Goal: Find specific fact: Find specific fact

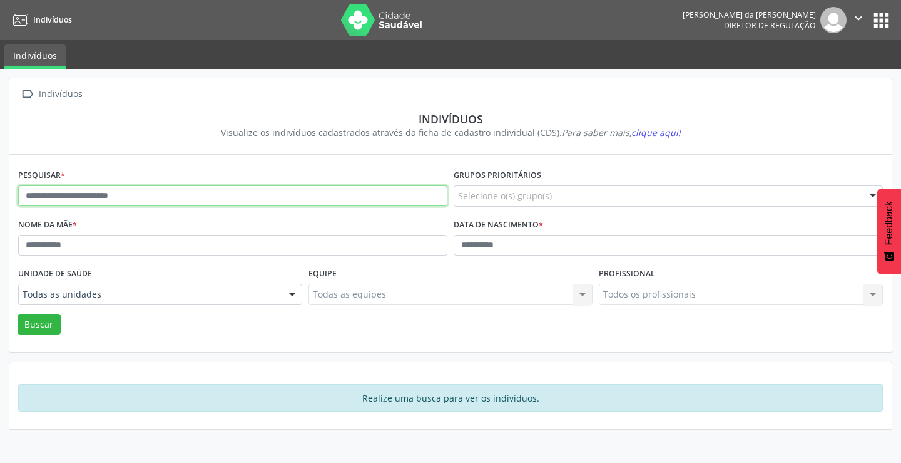
click at [249, 190] on input "text" at bounding box center [232, 195] width 429 height 21
click at [18, 314] on button "Buscar" at bounding box center [39, 324] width 43 height 21
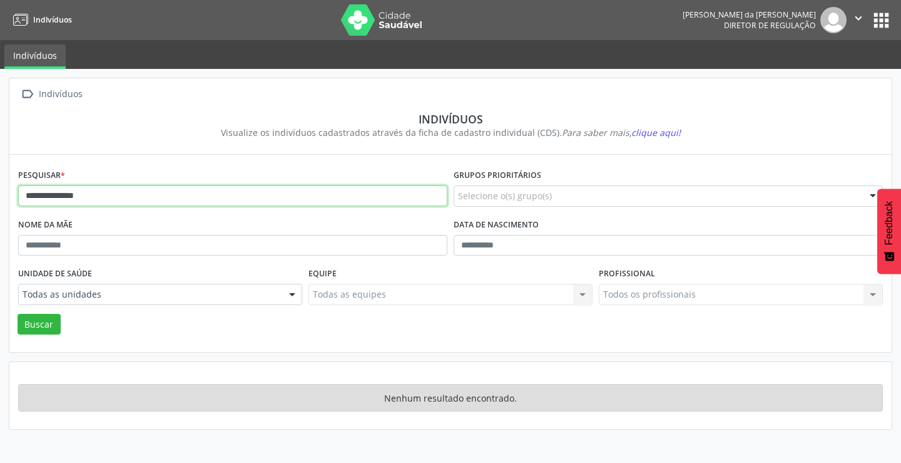
click at [197, 198] on input "**********" at bounding box center [232, 195] width 429 height 21
click at [18, 314] on button "Buscar" at bounding box center [39, 324] width 43 height 21
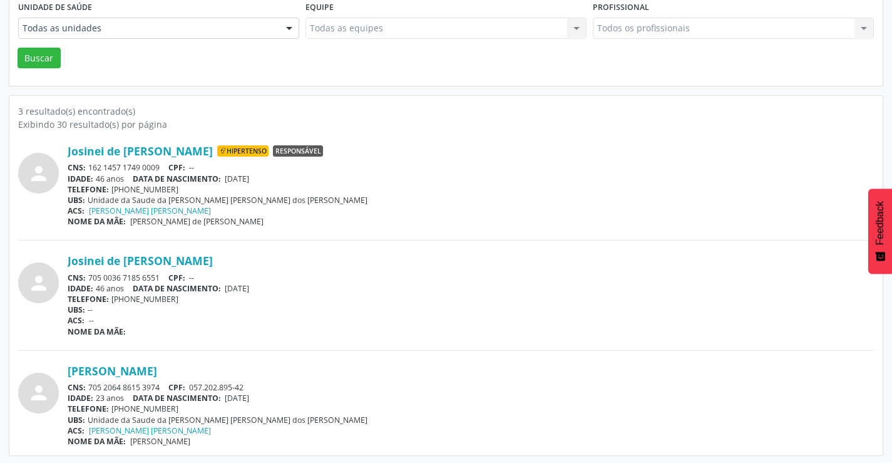
scroll to position [268, 0]
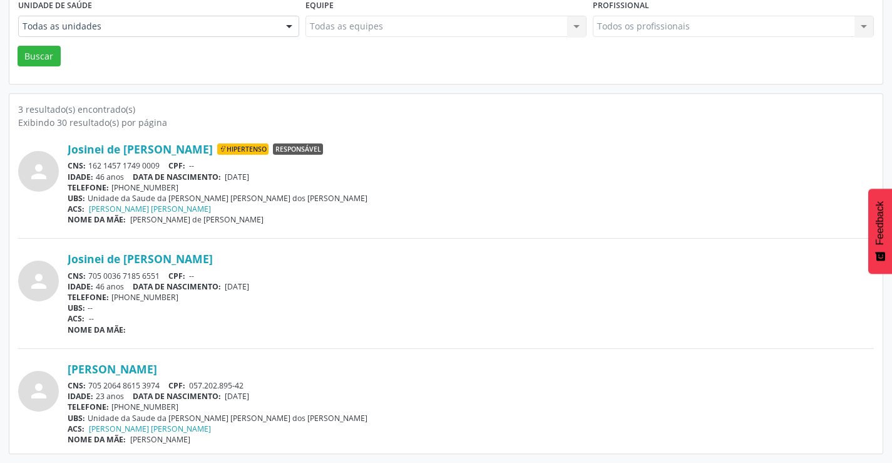
drag, startPoint x: 167, startPoint y: 385, endPoint x: 85, endPoint y: 383, distance: 82.0
click at [88, 381] on div "CNS: 705 2064 8615 3974 CPF: 057.202.895-42" at bounding box center [471, 385] width 806 height 11
copy div "705 2064 8615 3974"
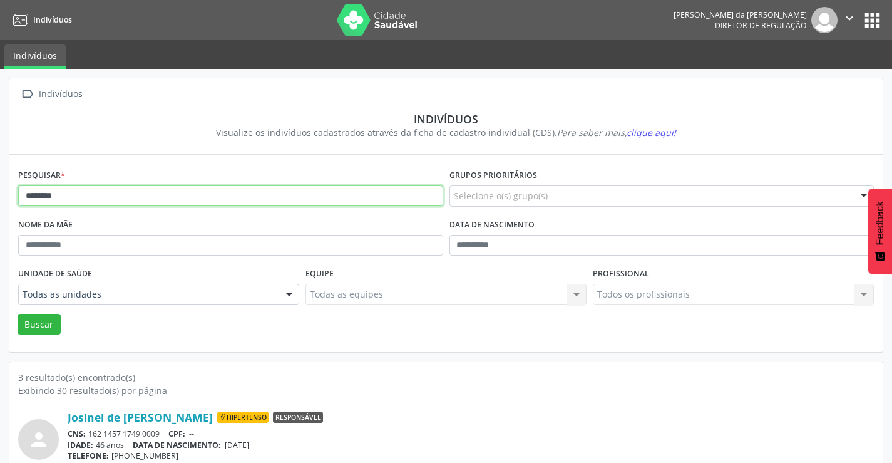
click at [83, 198] on input "*******" at bounding box center [230, 195] width 425 height 21
type input "*"
click at [18, 314] on button "Buscar" at bounding box center [39, 324] width 43 height 21
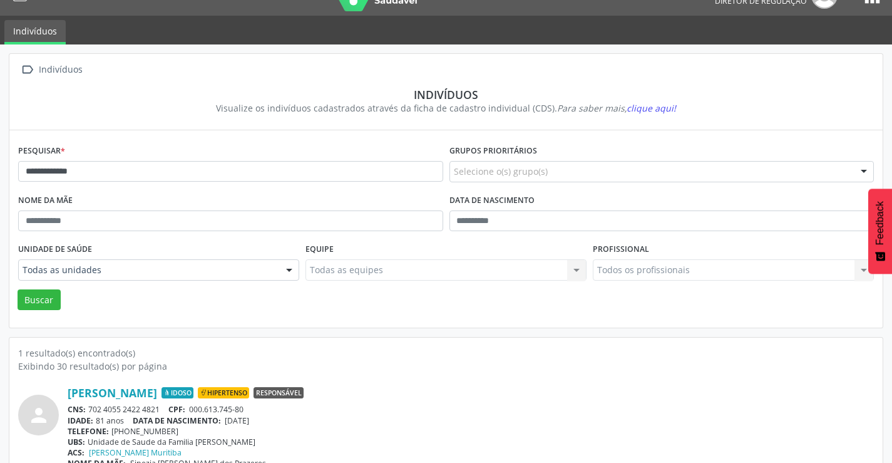
scroll to position [48, 0]
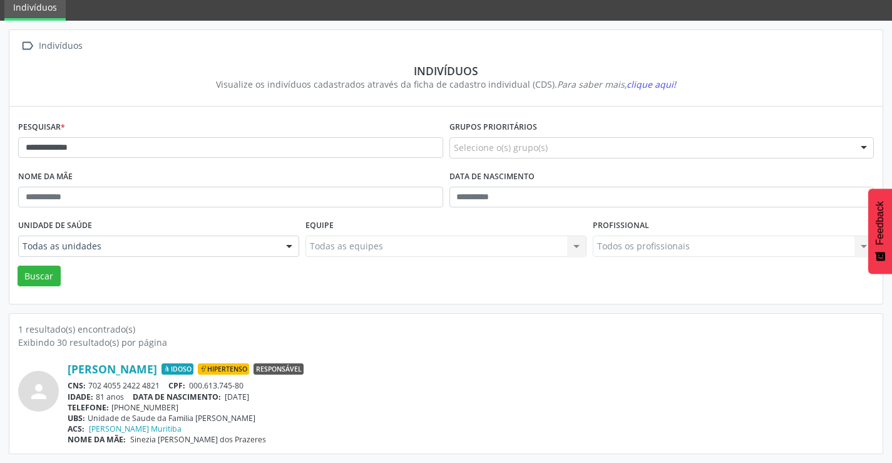
drag, startPoint x: 162, startPoint y: 386, endPoint x: 90, endPoint y: 386, distance: 72.0
click at [90, 386] on div "CNS: 702 4055 2422 4821 CPF: 000.613.745-80" at bounding box center [471, 385] width 806 height 11
copy div "702 4055 2422 4821"
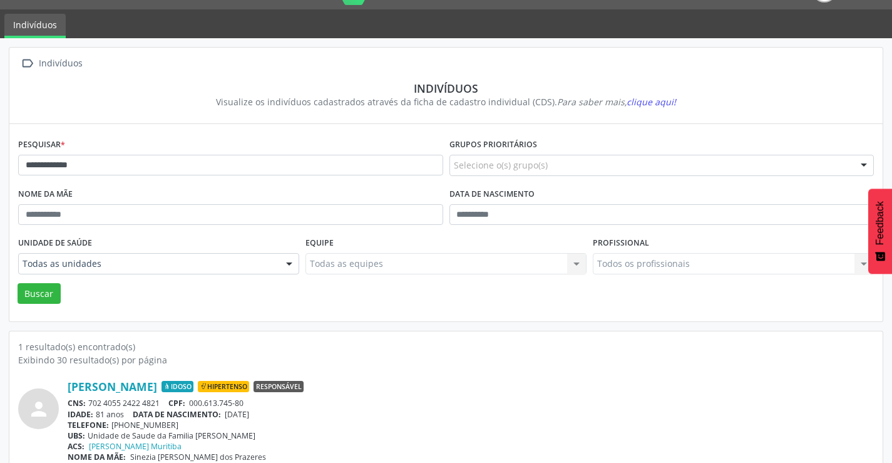
scroll to position [0, 0]
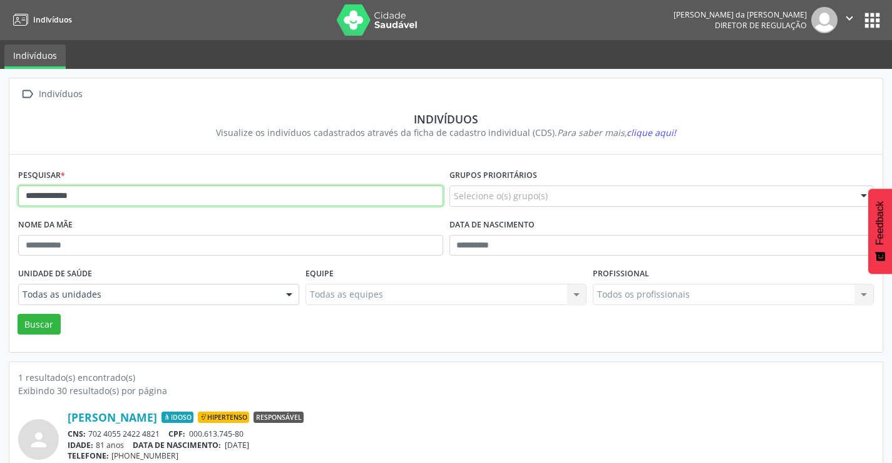
click at [143, 195] on input "**********" at bounding box center [230, 195] width 425 height 21
type input "*"
click at [18, 314] on button "Buscar" at bounding box center [39, 324] width 43 height 21
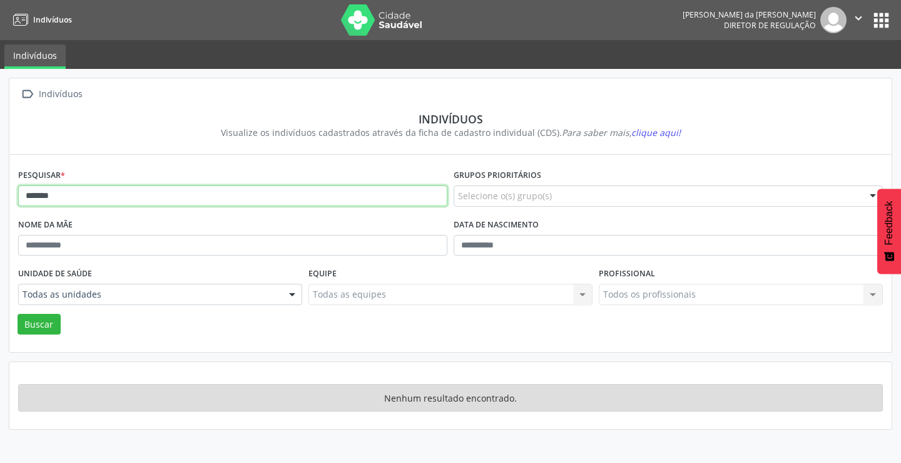
click at [143, 195] on input "******" at bounding box center [232, 195] width 429 height 21
click at [18, 314] on button "Buscar" at bounding box center [39, 324] width 43 height 21
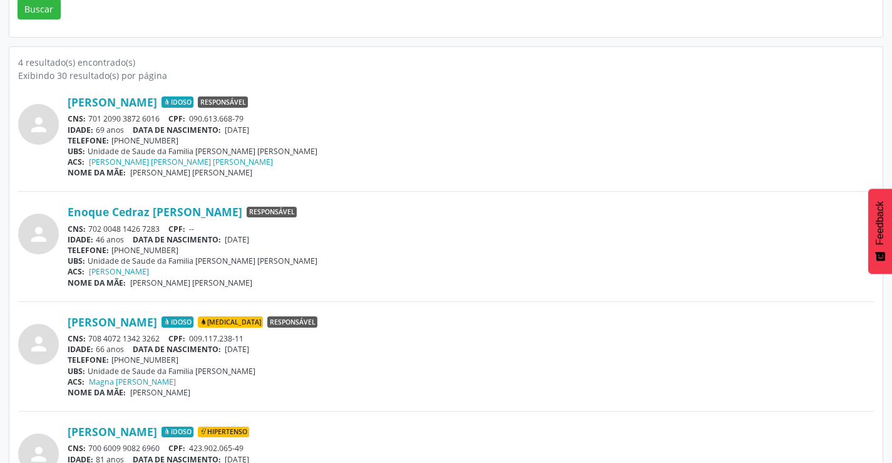
scroll to position [377, 0]
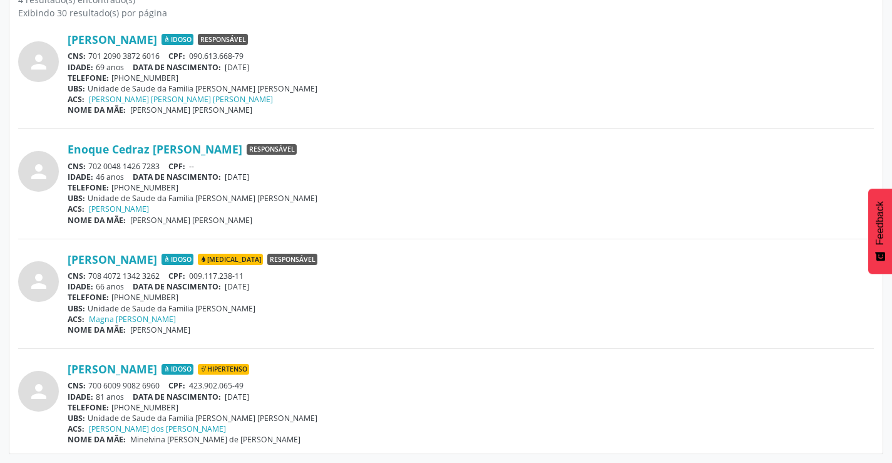
drag, startPoint x: 164, startPoint y: 381, endPoint x: 90, endPoint y: 387, distance: 74.7
click at [90, 387] on div "CNS: 700 6009 9082 6960 CPF: 423.902.065-49" at bounding box center [471, 385] width 806 height 11
copy div "700 6009 9082 6960"
click at [374, 321] on div "ACS: Magna [PERSON_NAME]" at bounding box center [471, 319] width 806 height 11
drag, startPoint x: 168, startPoint y: 53, endPoint x: 86, endPoint y: 56, distance: 81.4
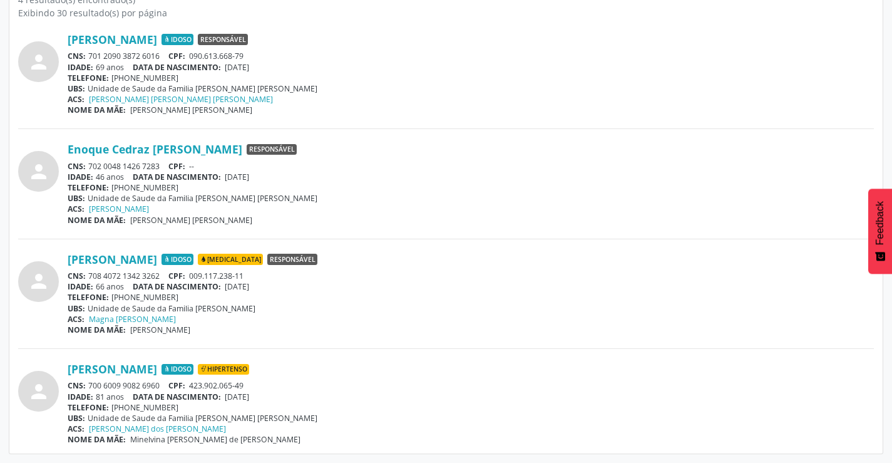
click at [86, 56] on div "CNS: 701 2090 3872 6016 CPF: 090.613.668-79" at bounding box center [471, 56] width 806 height 11
copy div "701 2090 3872 6016"
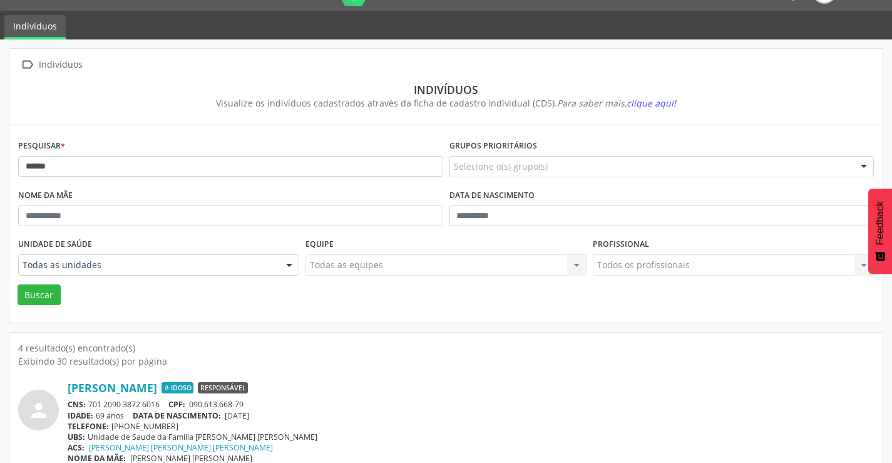
scroll to position [0, 0]
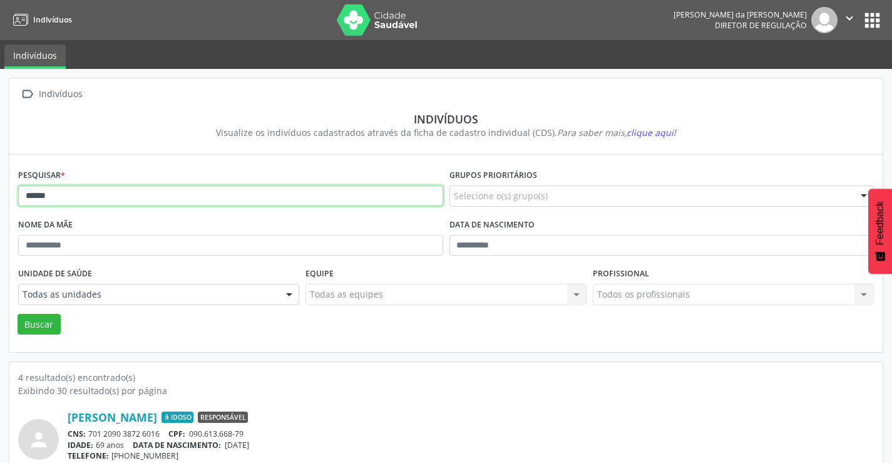
click at [61, 201] on input "******" at bounding box center [230, 195] width 425 height 21
type input "*"
click at [18, 314] on button "Buscar" at bounding box center [39, 324] width 43 height 21
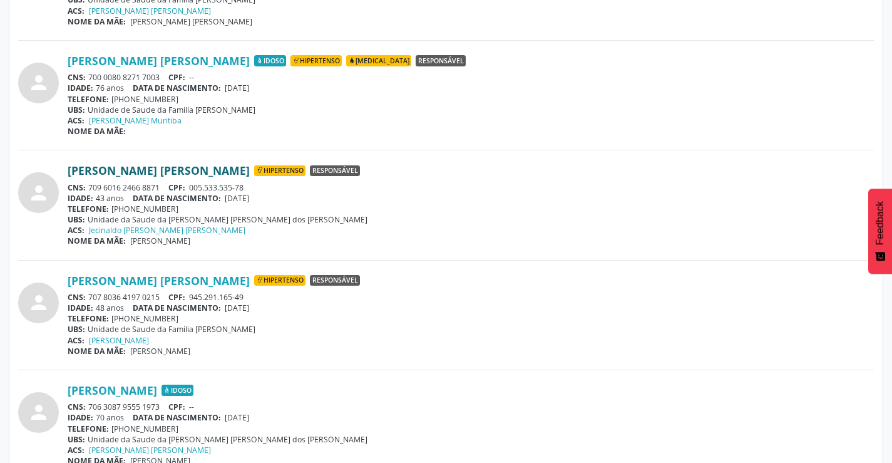
scroll to position [1565, 0]
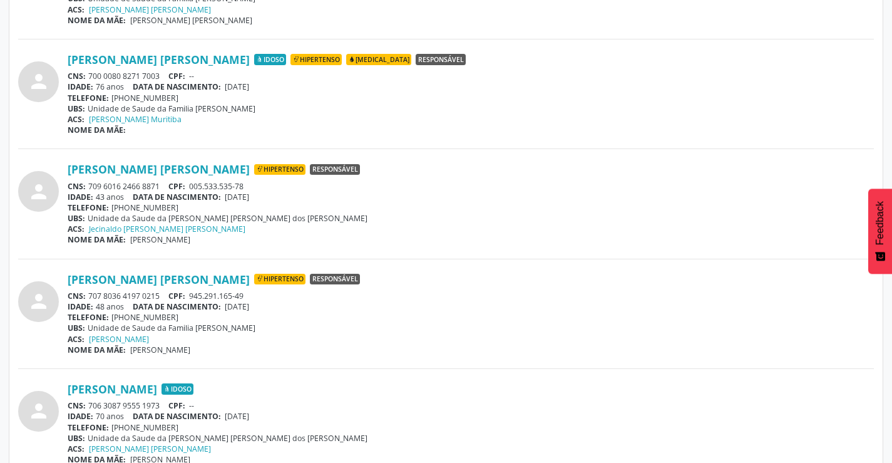
drag, startPoint x: 166, startPoint y: 182, endPoint x: 89, endPoint y: 185, distance: 77.1
click at [89, 185] on div "CNS: 709 6016 2466 8871 CPF: 005.533.535-78" at bounding box center [471, 186] width 806 height 11
copy div "709 6016 2466 8871"
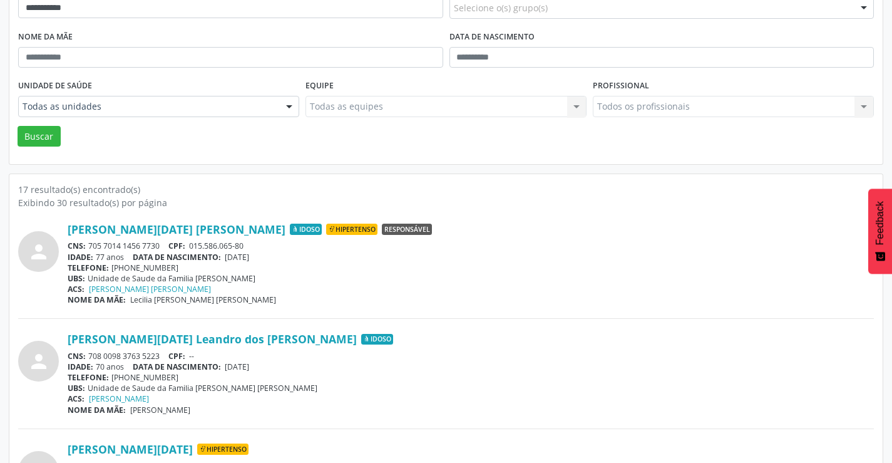
scroll to position [0, 0]
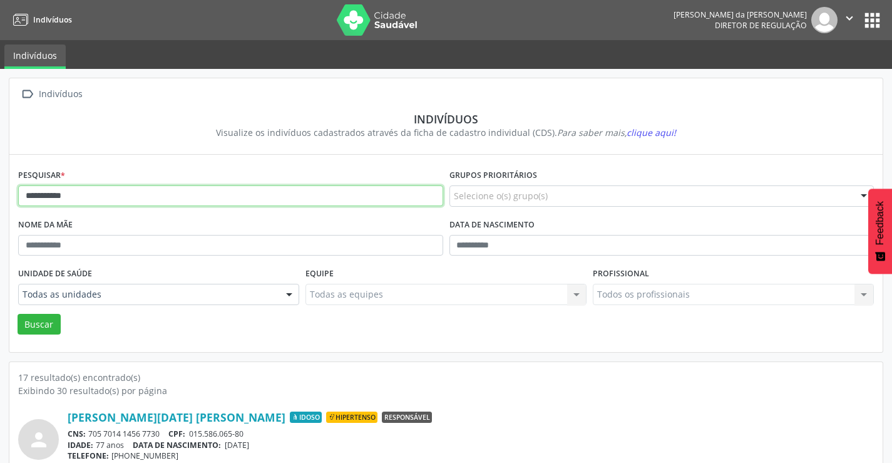
click at [83, 199] on input "**********" at bounding box center [230, 195] width 425 height 21
type input "*"
click at [18, 314] on button "Buscar" at bounding box center [39, 324] width 43 height 21
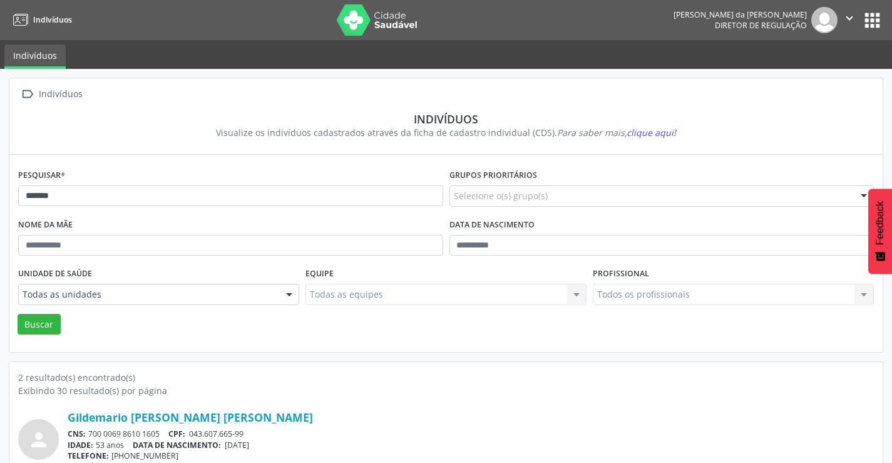
scroll to position [158, 0]
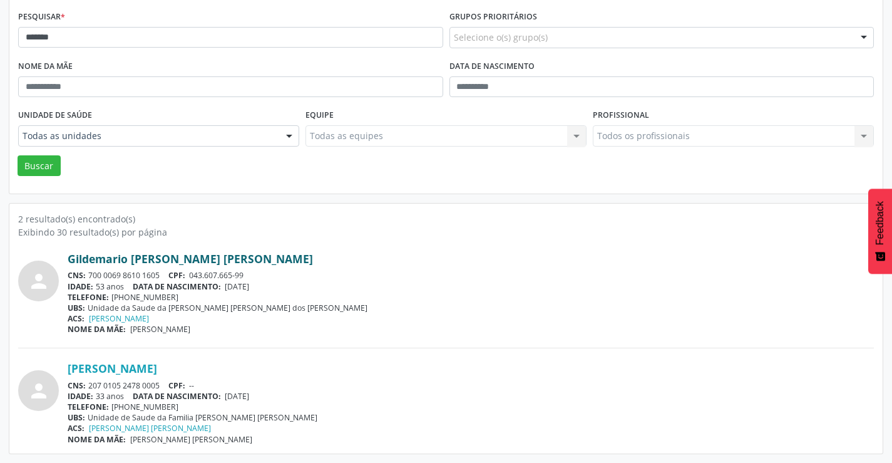
click at [130, 257] on link "Gildemario [PERSON_NAME] [PERSON_NAME]" at bounding box center [190, 259] width 245 height 14
click at [151, 275] on div "CNS: 700 0069 8610 1605 CPF: 043.607.665-99" at bounding box center [471, 275] width 806 height 11
click at [163, 274] on div "CNS: 700 0069 8610 1605 CPF: 043.607.665-99" at bounding box center [471, 275] width 806 height 11
drag, startPoint x: 163, startPoint y: 274, endPoint x: 93, endPoint y: 277, distance: 70.8
click at [93, 277] on div "CNS: 700 0069 8610 1605 CPF: 043.607.665-99" at bounding box center [471, 275] width 806 height 11
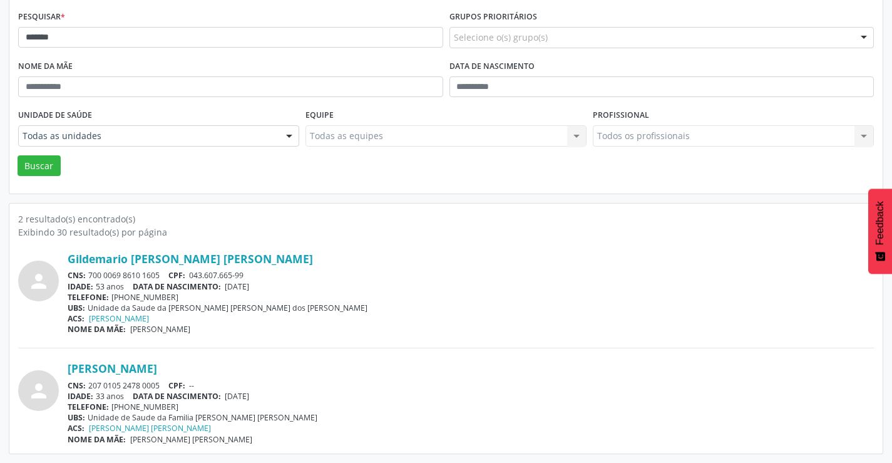
drag, startPoint x: 93, startPoint y: 277, endPoint x: 325, endPoint y: 243, distance: 234.8
click at [325, 243] on div "person Gildemario [PERSON_NAME] [PERSON_NAME] CNS: 700 0069 8610 1605 CPF: 043.…" at bounding box center [446, 342] width 856 height 206
drag, startPoint x: 156, startPoint y: 275, endPoint x: 90, endPoint y: 278, distance: 67.0
click at [90, 278] on div "CNS: 700 0069 8610 1605 CPF: 043.607.665-99" at bounding box center [471, 275] width 806 height 11
copy div "700 0069 8610 1605"
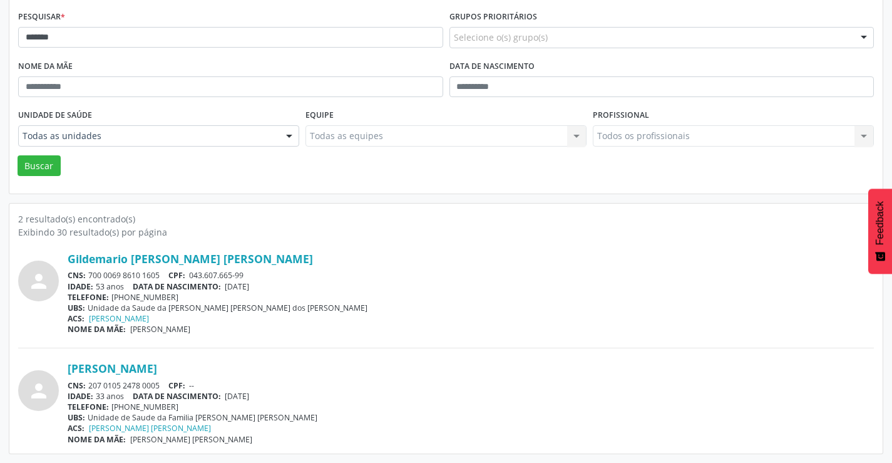
copy div "700 0069 8610 1605"
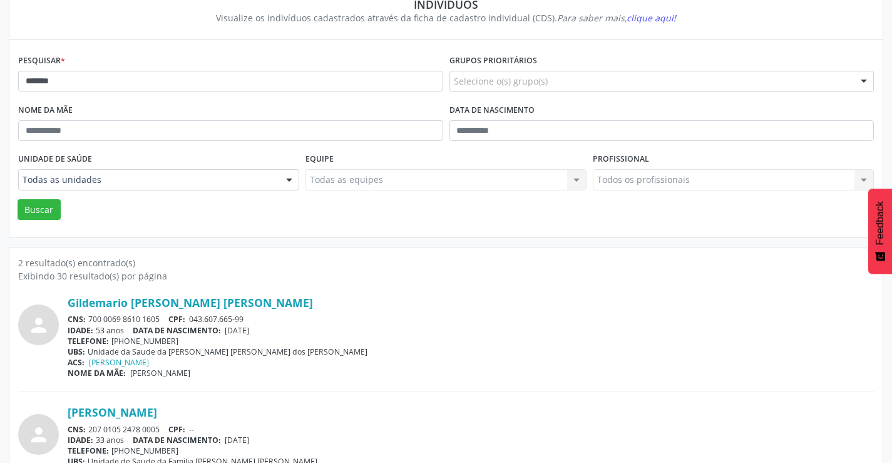
scroll to position [96, 0]
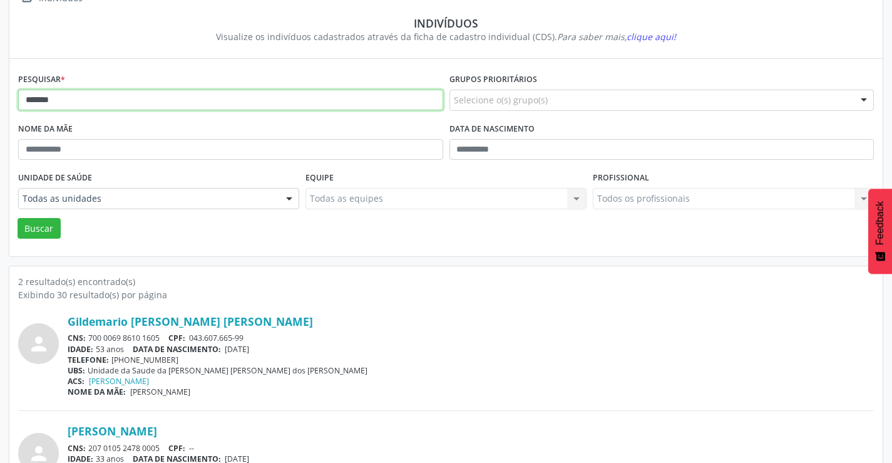
click at [135, 105] on input "*******" at bounding box center [230, 100] width 425 height 21
type input "*"
click at [18, 218] on button "Buscar" at bounding box center [39, 228] width 43 height 21
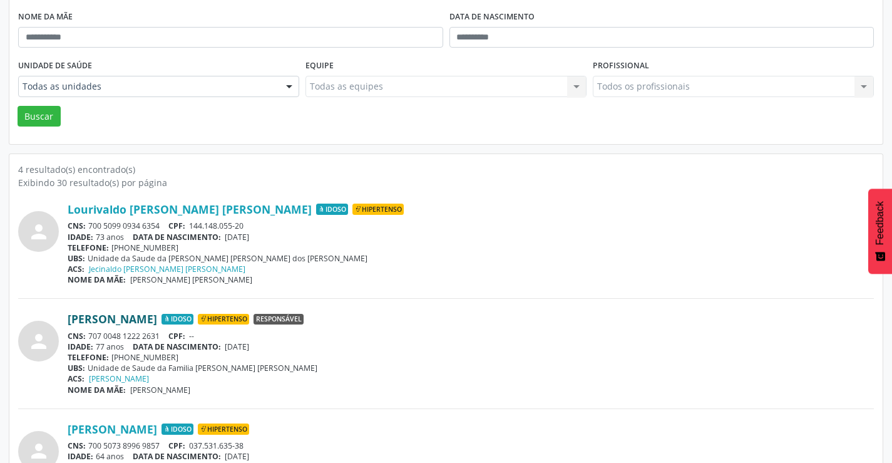
scroll to position [188, 0]
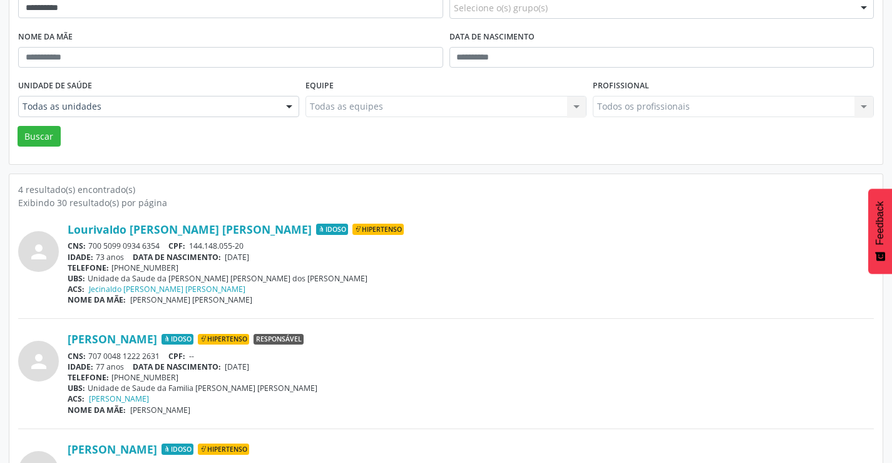
drag, startPoint x: 161, startPoint y: 245, endPoint x: 89, endPoint y: 244, distance: 72.0
click at [89, 244] on div "CNS: 700 5099 0934 6354 CPF: 144.148.055-20" at bounding box center [471, 245] width 806 height 11
copy div "700 5099 0934 6354"
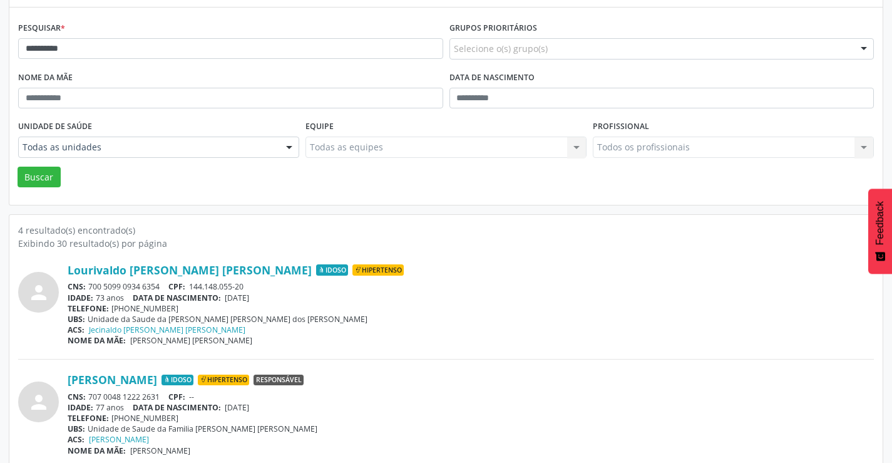
scroll to position [125, 0]
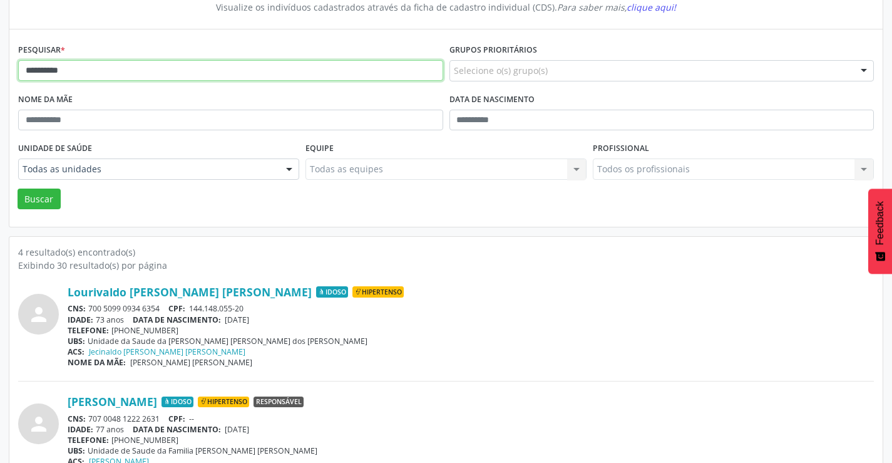
click at [76, 68] on input "**********" at bounding box center [230, 70] width 425 height 21
type input "*"
click at [18, 188] on button "Buscar" at bounding box center [39, 198] width 43 height 21
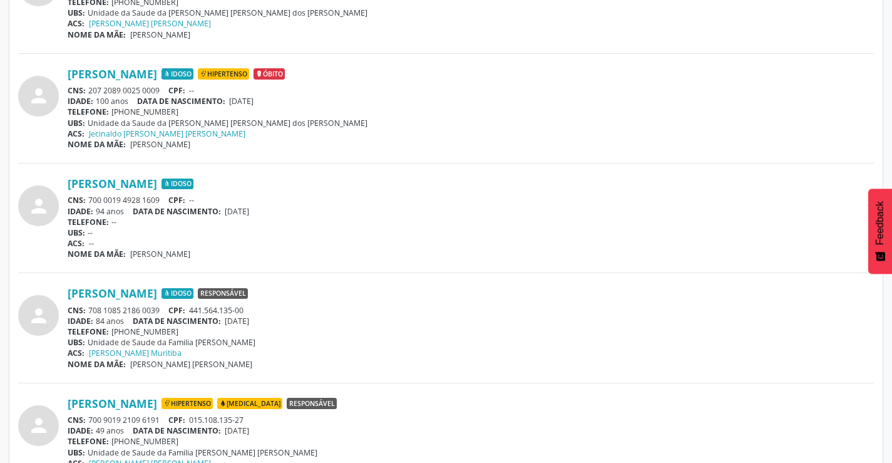
scroll to position [563, 0]
drag, startPoint x: 162, startPoint y: 308, endPoint x: 90, endPoint y: 309, distance: 72.0
click at [90, 309] on div "CNS: 708 1085 2186 0039 CPF: 441.564.135-00" at bounding box center [471, 309] width 806 height 11
copy div "708 1085 2186 0039"
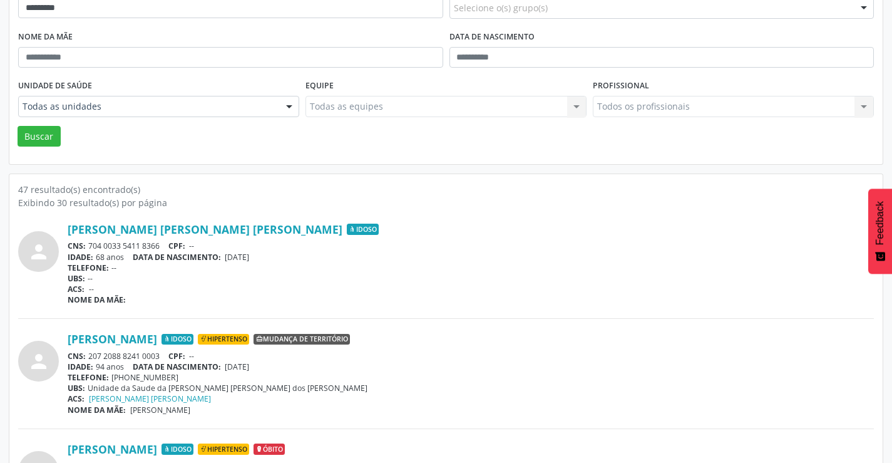
scroll to position [0, 0]
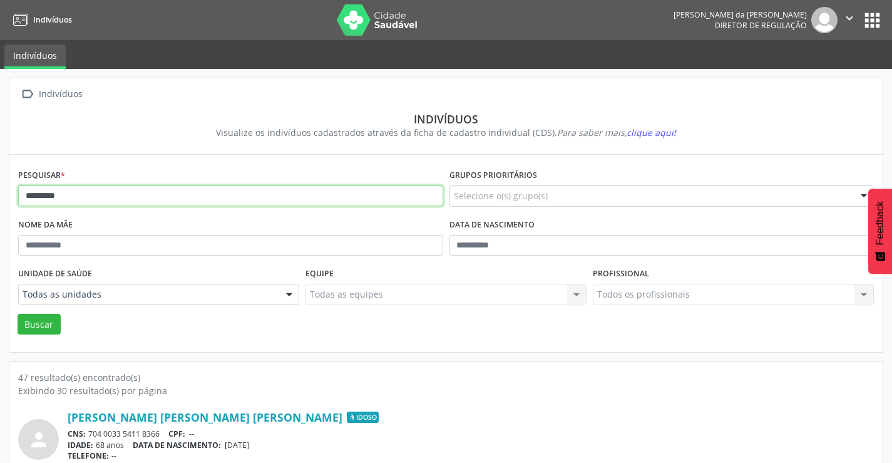
click at [99, 197] on input "*********" at bounding box center [230, 195] width 425 height 21
type input "*"
click at [18, 314] on button "Buscar" at bounding box center [39, 324] width 43 height 21
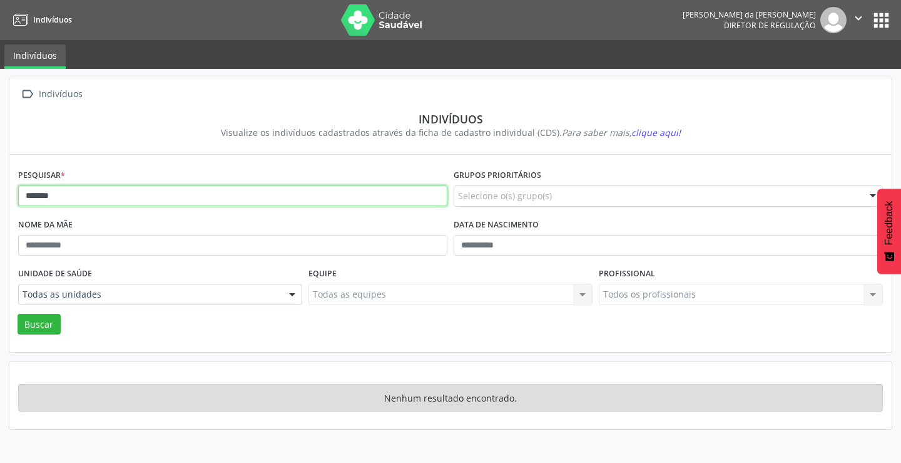
click at [94, 198] on input "******" at bounding box center [232, 195] width 429 height 21
click at [18, 314] on button "Buscar" at bounding box center [39, 324] width 43 height 21
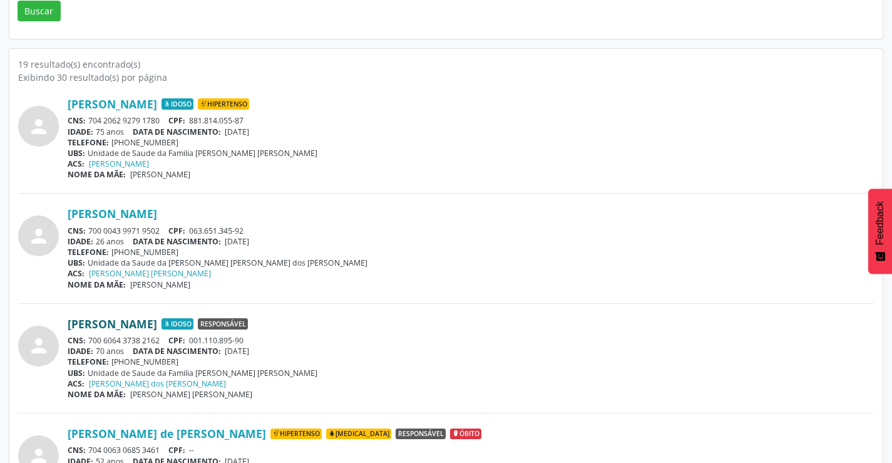
scroll to position [376, 0]
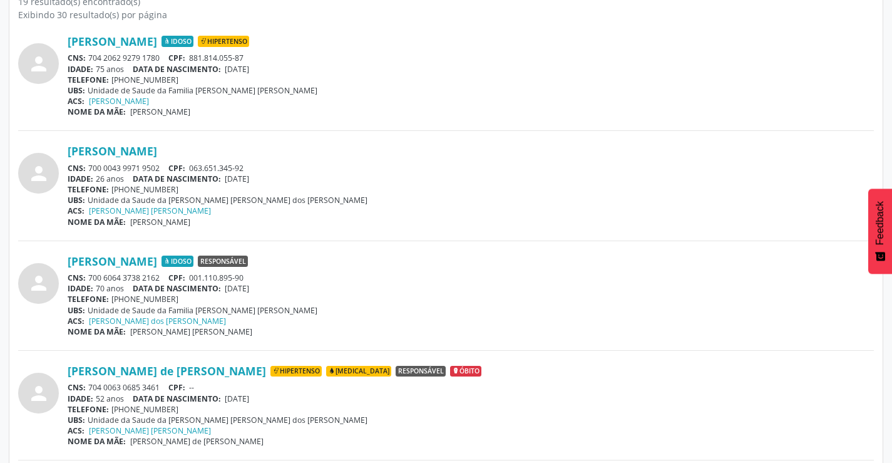
drag, startPoint x: 164, startPoint y: 274, endPoint x: 90, endPoint y: 277, distance: 74.6
click at [90, 277] on div "CNS: 700 6064 3738 2162 CPF: 001.110.895-90" at bounding box center [471, 277] width 806 height 11
copy div "700 6064 3738 2162"
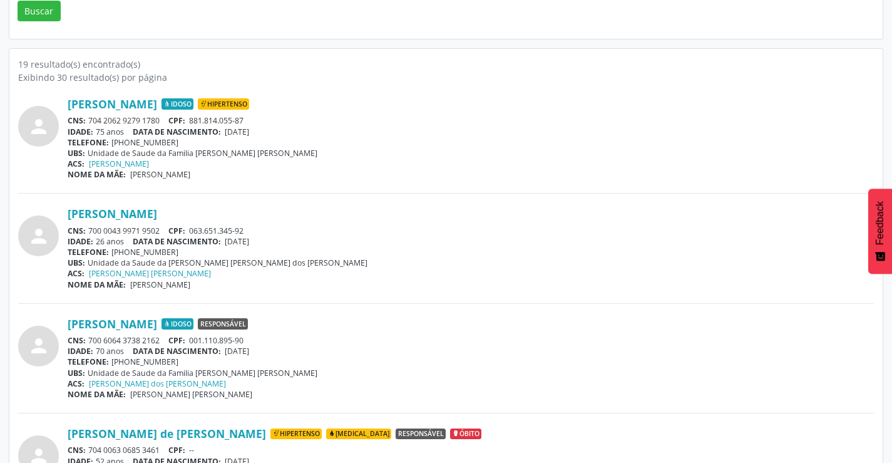
scroll to position [0, 0]
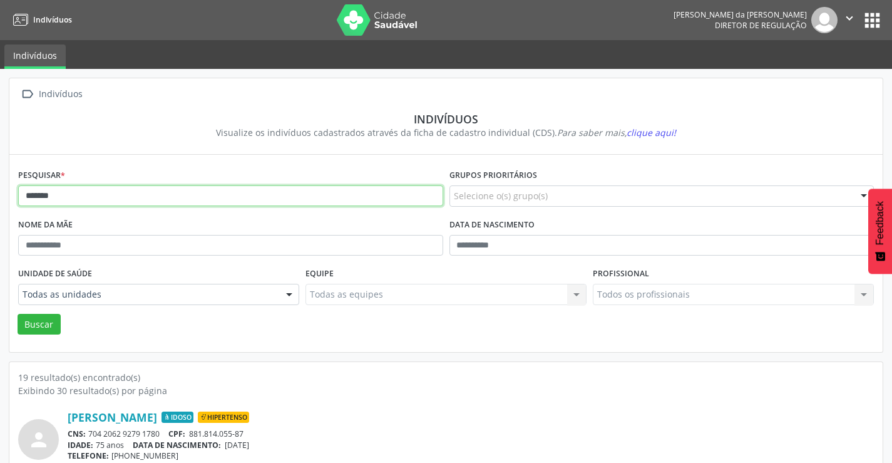
click at [124, 191] on input "*******" at bounding box center [230, 195] width 425 height 21
type input "*"
click at [18, 314] on button "Buscar" at bounding box center [39, 324] width 43 height 21
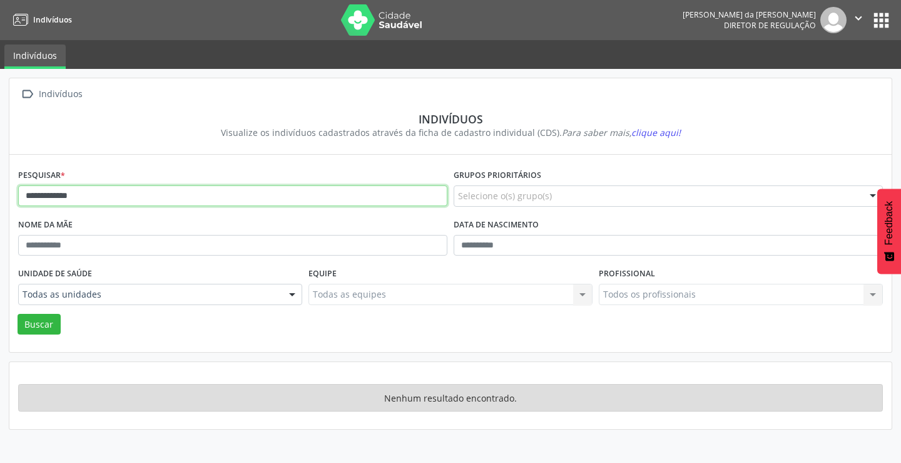
click at [101, 195] on input "**********" at bounding box center [232, 195] width 429 height 21
click at [18, 314] on button "Buscar" at bounding box center [39, 324] width 43 height 21
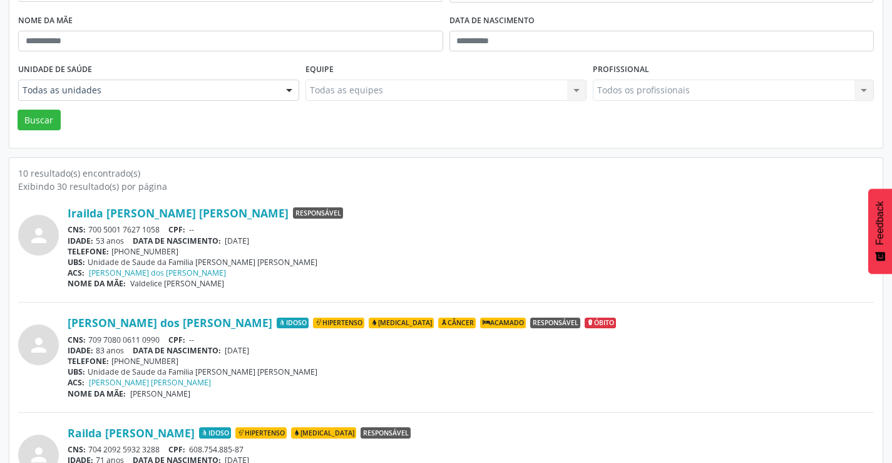
scroll to position [250, 0]
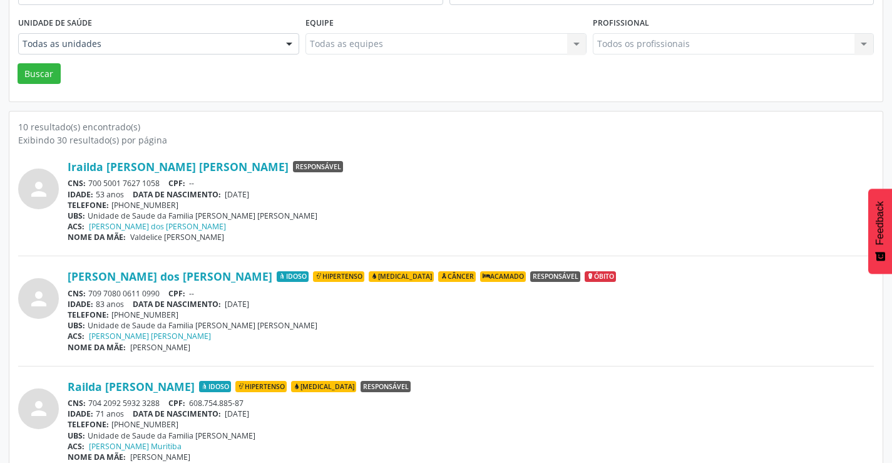
drag, startPoint x: 163, startPoint y: 399, endPoint x: 89, endPoint y: 404, distance: 74.6
click at [89, 404] on div "CNS: 704 2092 5932 3288 CPF: 608.754.885-87" at bounding box center [471, 403] width 806 height 11
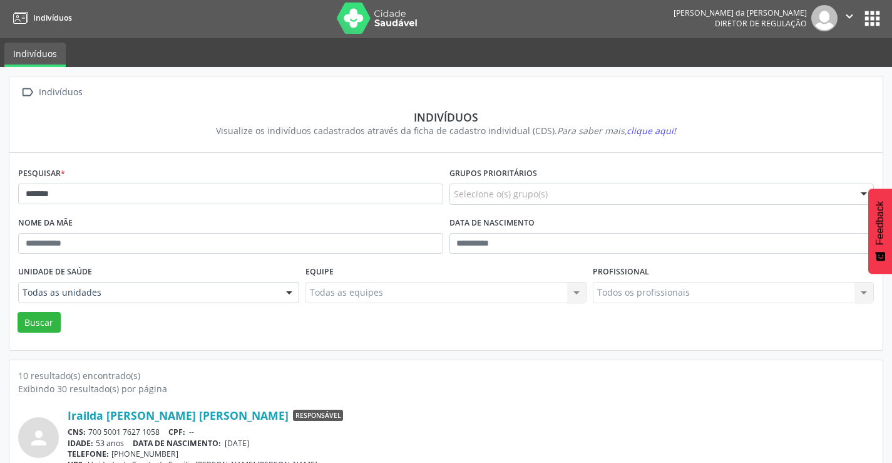
scroll to position [0, 0]
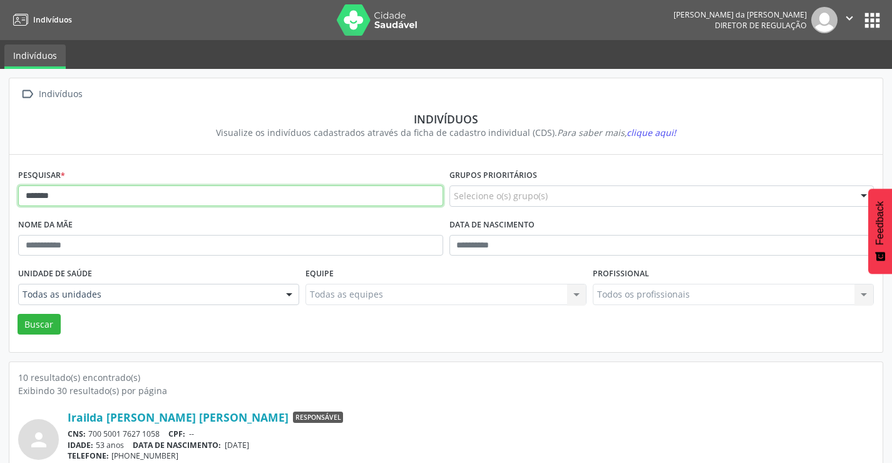
click at [93, 190] on input "******" at bounding box center [230, 195] width 425 height 21
type input "*"
click at [18, 314] on button "Buscar" at bounding box center [39, 324] width 43 height 21
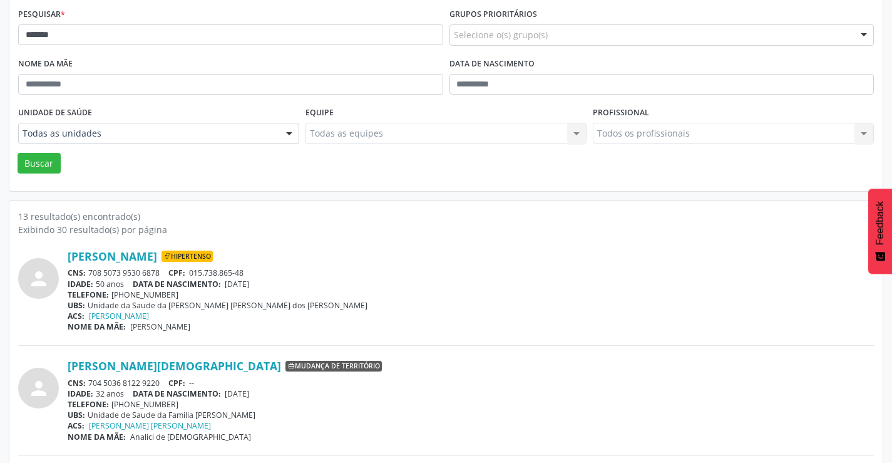
scroll to position [250, 0]
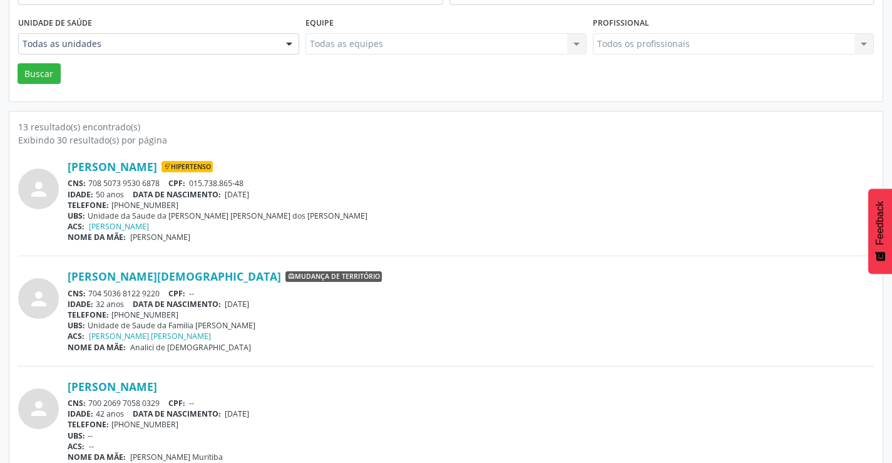
drag, startPoint x: 162, startPoint y: 185, endPoint x: 85, endPoint y: 180, distance: 77.2
click at [85, 180] on div "CNS: 708 5073 9530 6878 CPF: 015.738.865-48" at bounding box center [471, 183] width 806 height 11
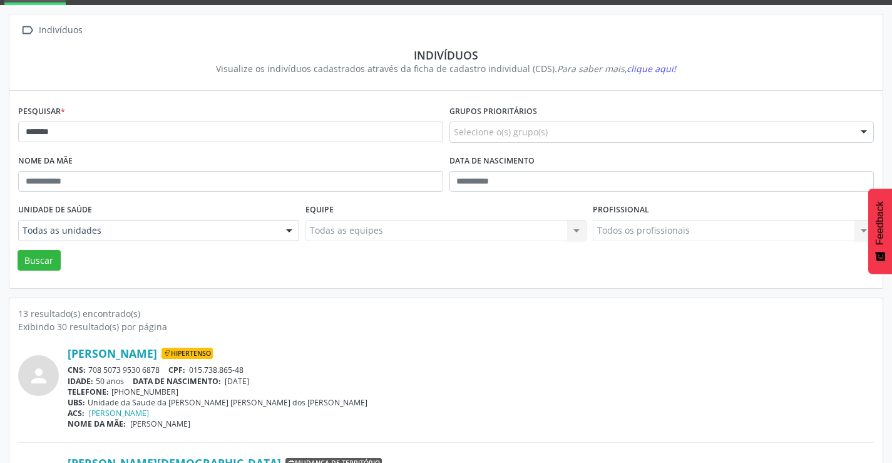
scroll to position [0, 0]
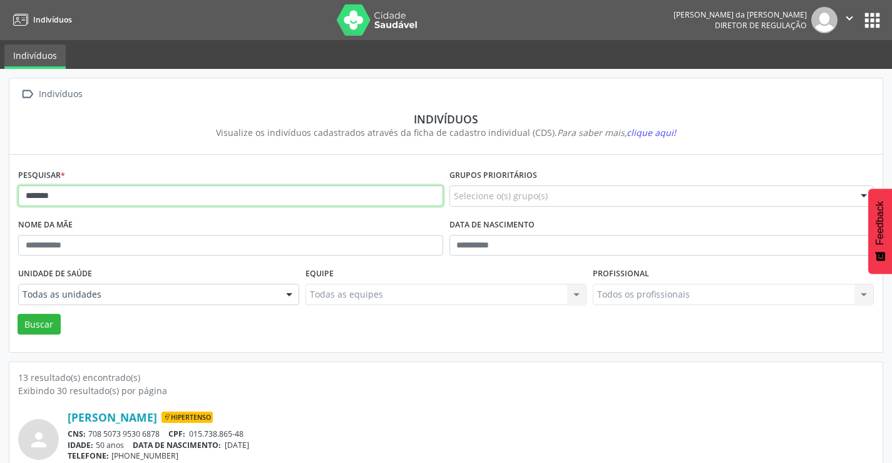
click at [113, 201] on input "*******" at bounding box center [230, 195] width 425 height 21
type input "*"
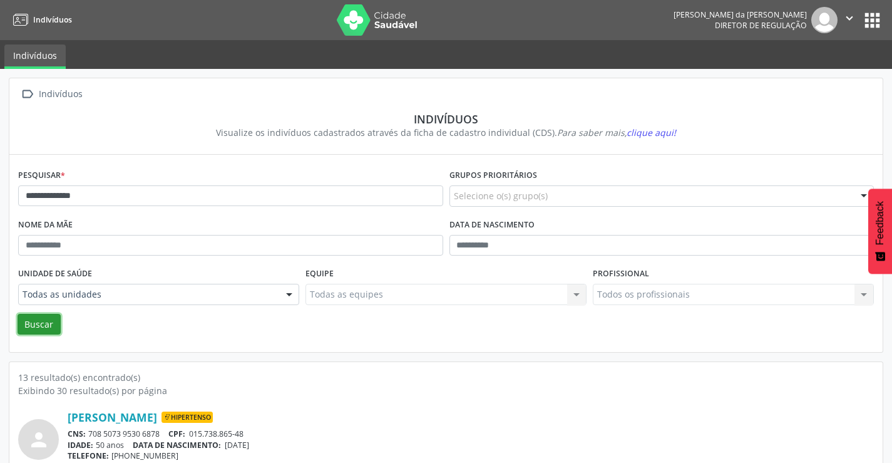
click at [49, 331] on button "Buscar" at bounding box center [39, 324] width 43 height 21
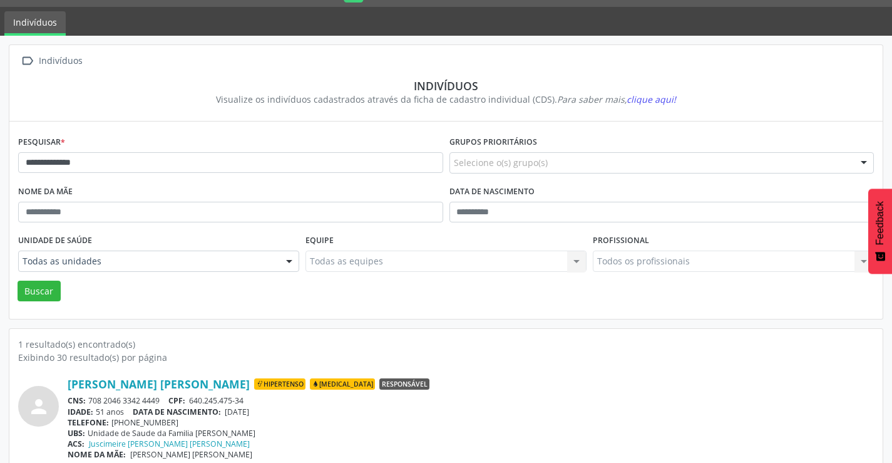
scroll to position [48, 0]
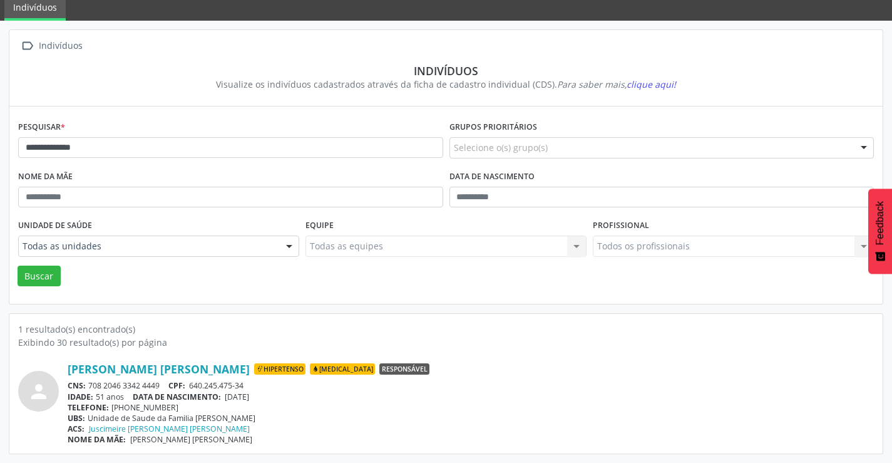
drag, startPoint x: 163, startPoint y: 382, endPoint x: 86, endPoint y: 385, distance: 76.4
click at [86, 385] on div "CNS: 708 2046 3342 4449 CPF: 640.245.475-34" at bounding box center [471, 385] width 806 height 11
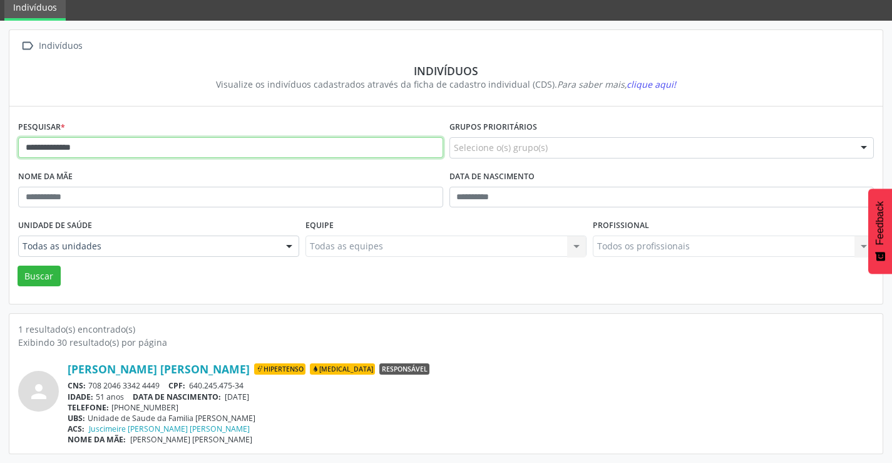
click at [204, 148] on input "**********" at bounding box center [230, 147] width 425 height 21
type input "*"
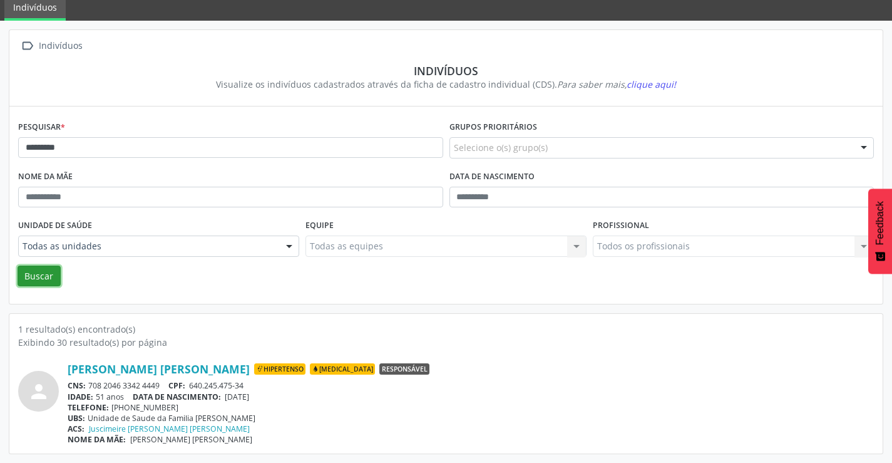
click at [44, 279] on button "Buscar" at bounding box center [39, 275] width 43 height 21
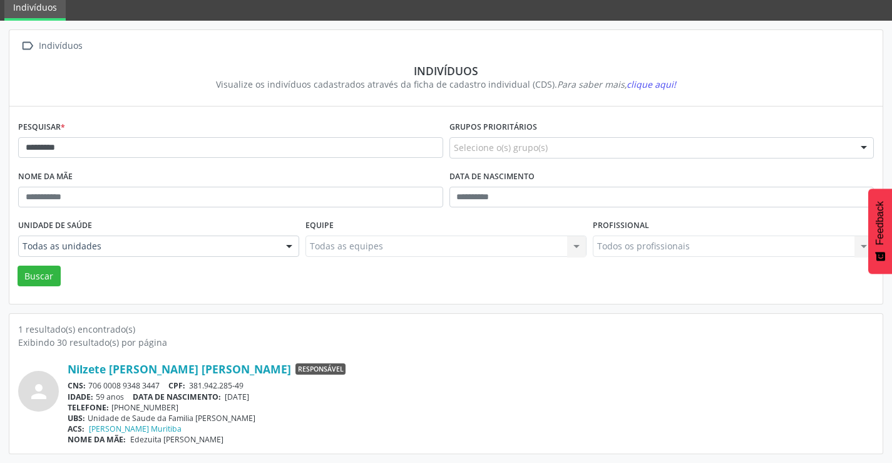
drag, startPoint x: 162, startPoint y: 388, endPoint x: 91, endPoint y: 384, distance: 71.5
click at [91, 384] on div "CNS: 706 0008 9348 3447 CPF: 381.942.285-49" at bounding box center [471, 385] width 806 height 11
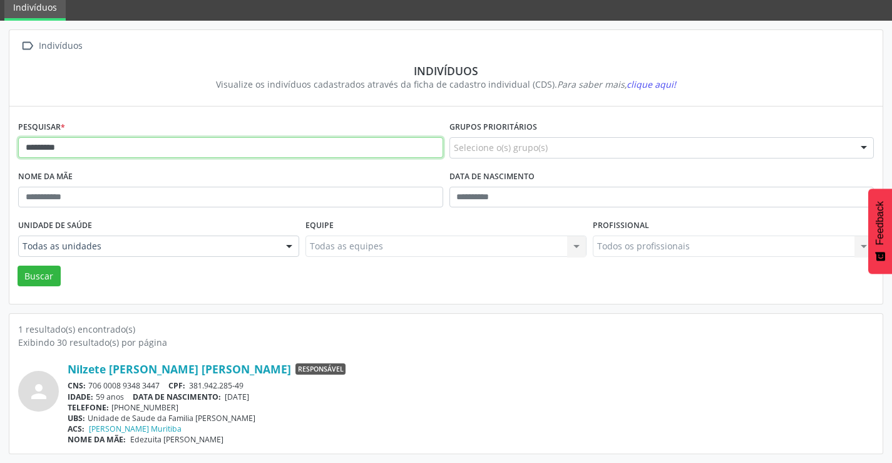
click at [177, 141] on input "*********" at bounding box center [230, 147] width 425 height 21
type input "*"
click at [18, 265] on button "Buscar" at bounding box center [39, 275] width 43 height 21
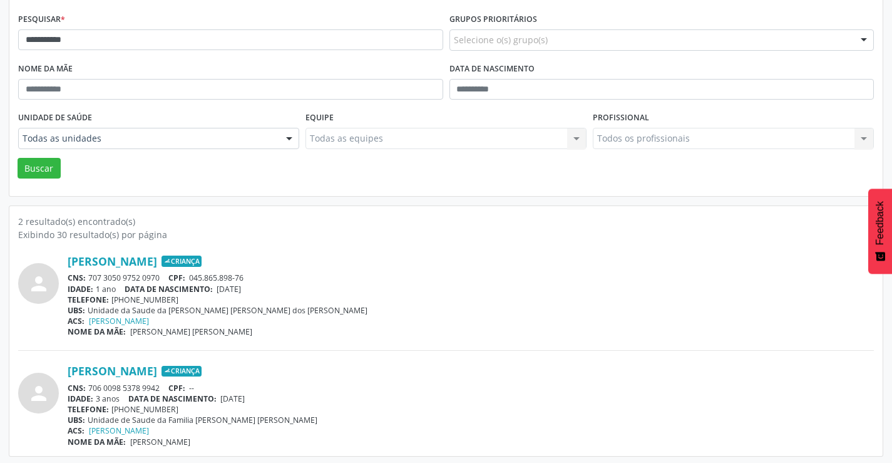
scroll to position [158, 0]
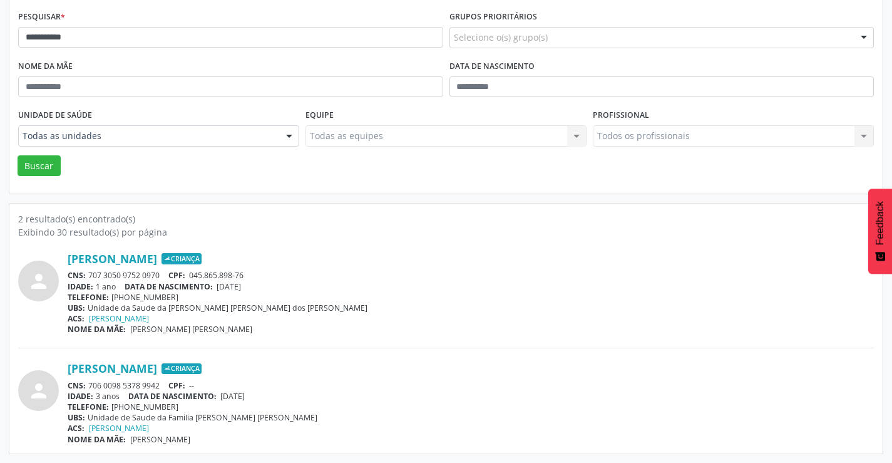
drag, startPoint x: 166, startPoint y: 274, endPoint x: 91, endPoint y: 279, distance: 75.2
click at [91, 279] on div "CNS: 707 3050 9752 0970 CPF: 045.865.898-76" at bounding box center [471, 275] width 806 height 11
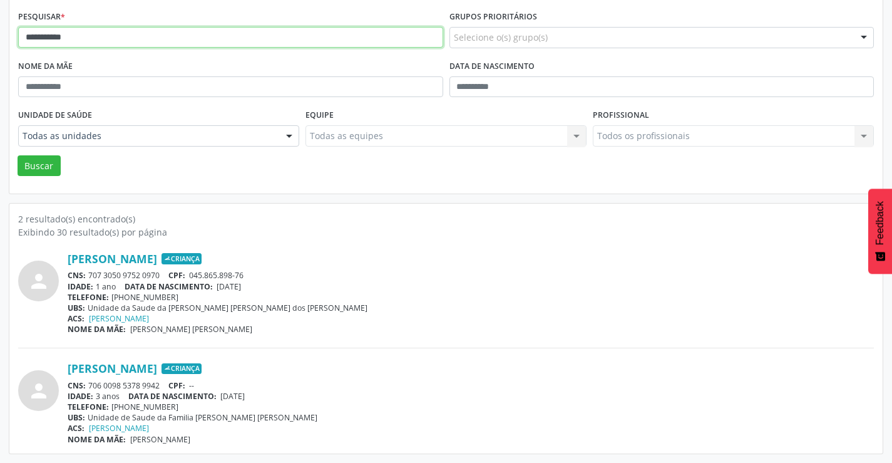
click at [113, 42] on input "**********" at bounding box center [230, 37] width 425 height 21
type input "*"
click at [18, 155] on button "Buscar" at bounding box center [39, 165] width 43 height 21
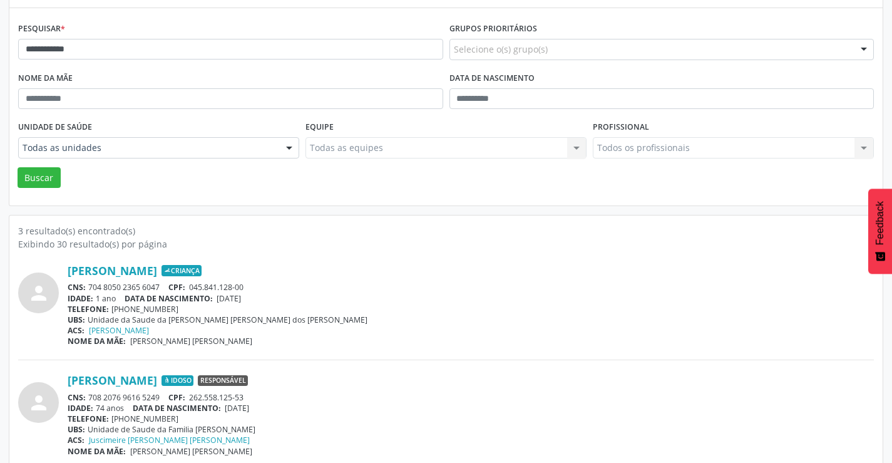
scroll to position [188, 0]
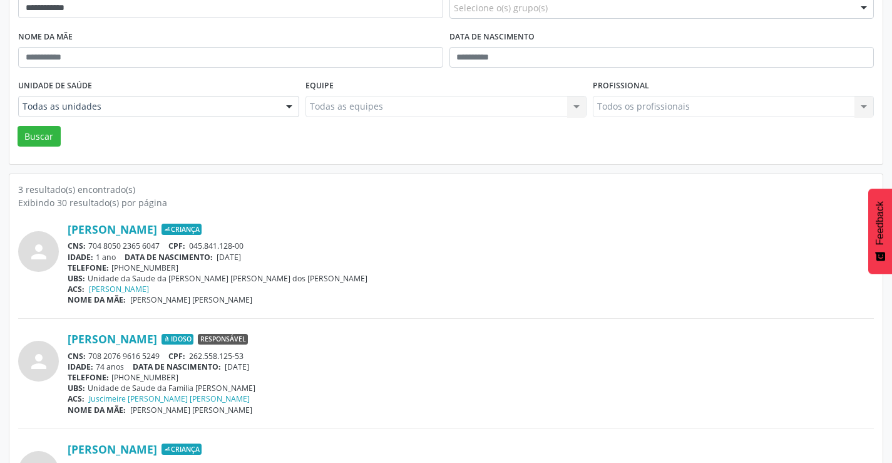
drag, startPoint x: 166, startPoint y: 241, endPoint x: 86, endPoint y: 244, distance: 79.5
click at [86, 244] on div "CNS: 704 8050 2365 6047 CPF: 045.841.128-00" at bounding box center [471, 245] width 806 height 11
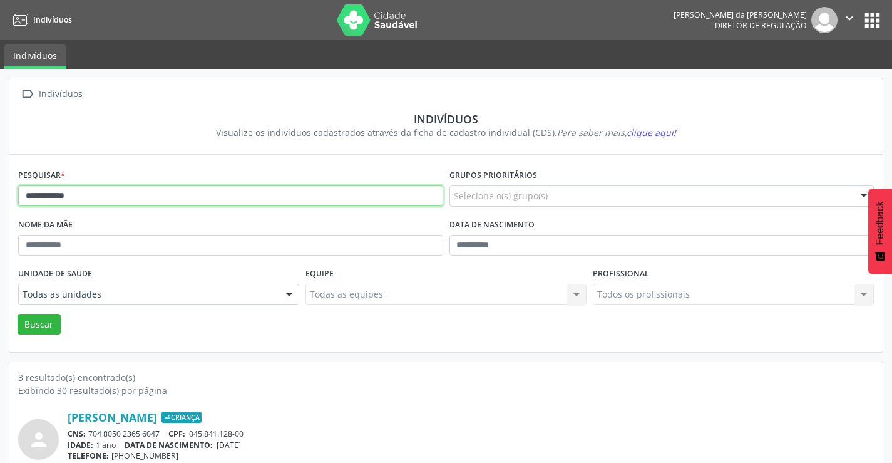
click at [82, 199] on input "**********" at bounding box center [230, 195] width 425 height 21
type input "*"
click at [18, 314] on button "Buscar" at bounding box center [39, 324] width 43 height 21
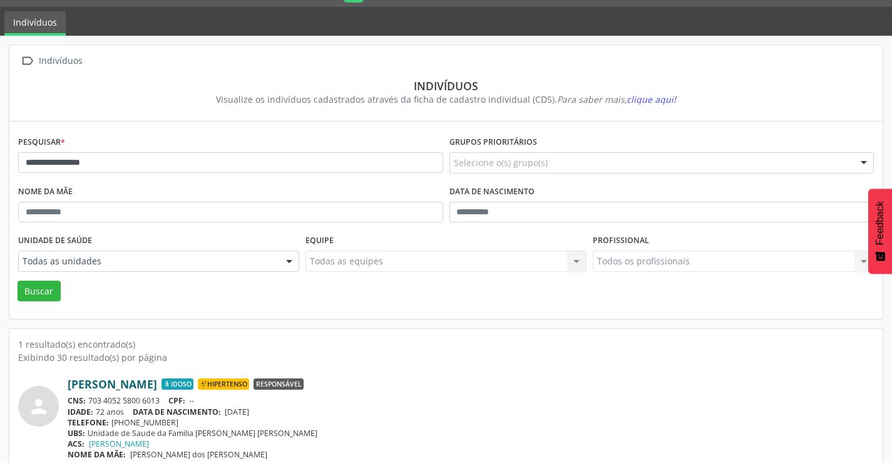
scroll to position [48, 0]
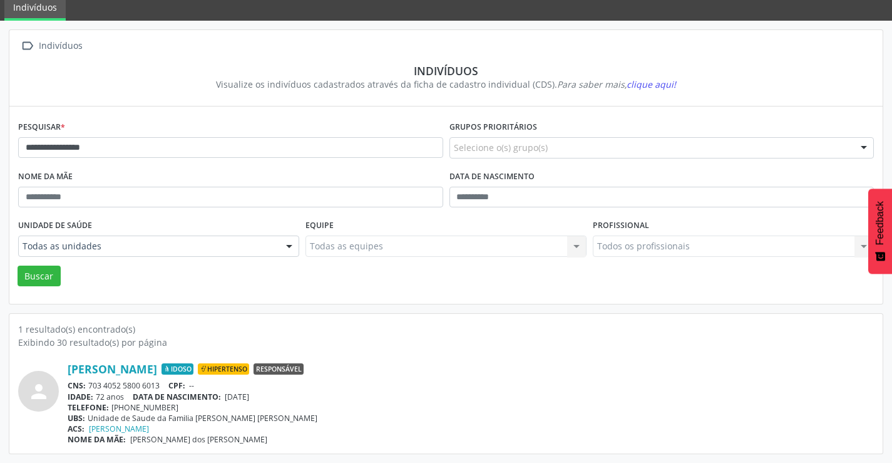
drag, startPoint x: 163, startPoint y: 384, endPoint x: 90, endPoint y: 383, distance: 72.6
click at [90, 383] on div "CNS: 703 4052 5800 6013 CPF: --" at bounding box center [471, 385] width 806 height 11
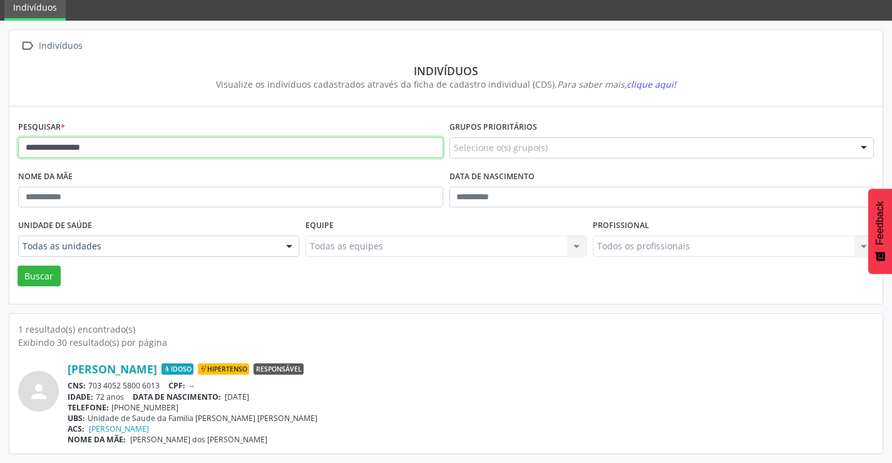
click at [113, 145] on input "**********" at bounding box center [230, 147] width 425 height 21
type input "*"
click at [18, 265] on button "Buscar" at bounding box center [39, 275] width 43 height 21
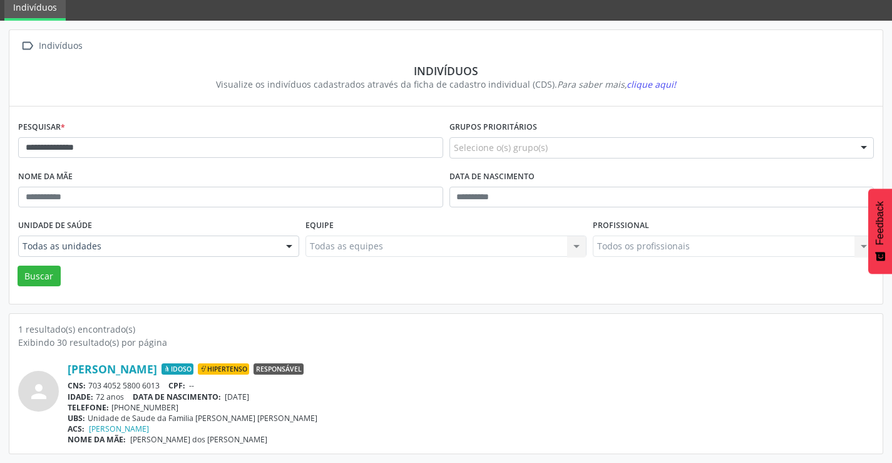
scroll to position [0, 0]
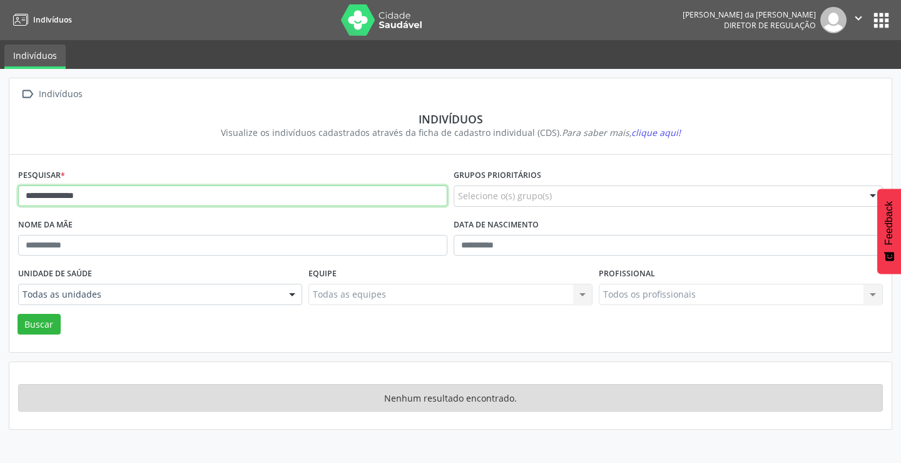
click at [45, 196] on input "**********" at bounding box center [232, 195] width 429 height 21
click at [48, 196] on input "**********" at bounding box center [232, 195] width 429 height 21
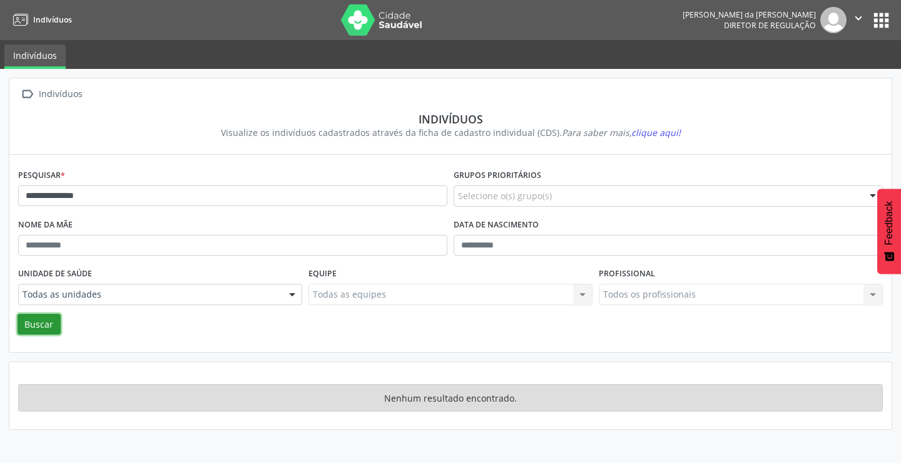
click at [33, 326] on button "Buscar" at bounding box center [39, 324] width 43 height 21
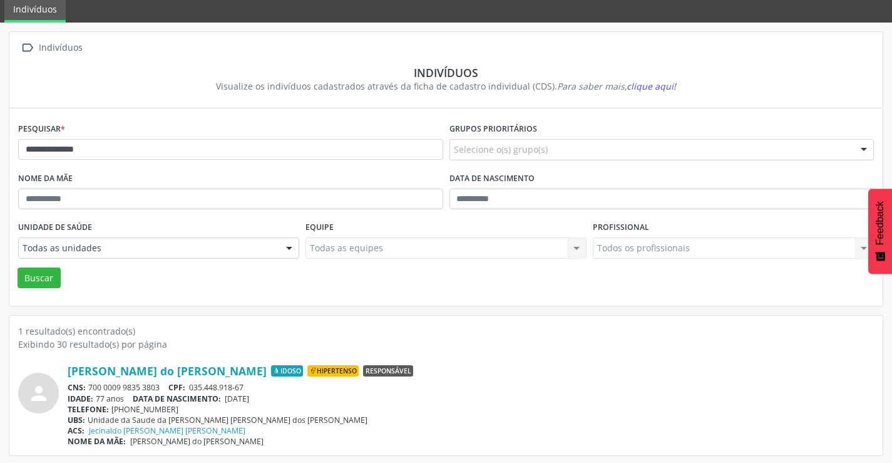
scroll to position [48, 0]
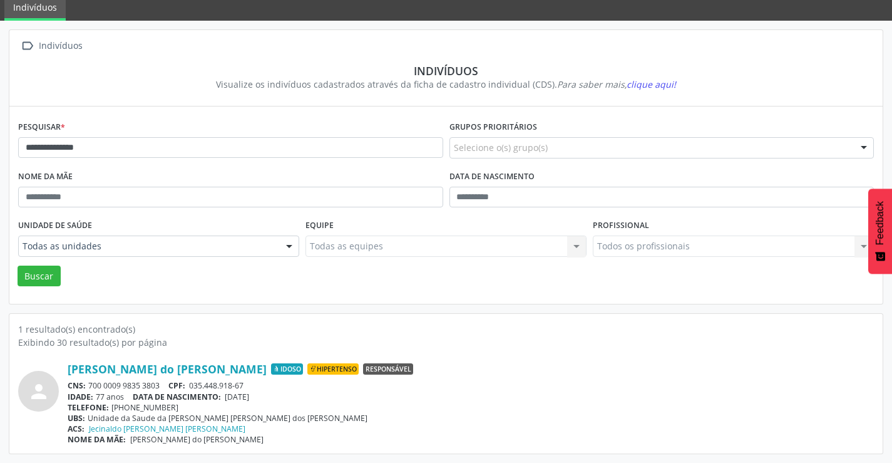
drag, startPoint x: 166, startPoint y: 386, endPoint x: 90, endPoint y: 381, distance: 75.9
click at [90, 381] on div "CNS: 700 0009 9835 3803 CPF: 035.448.918-67" at bounding box center [471, 385] width 806 height 11
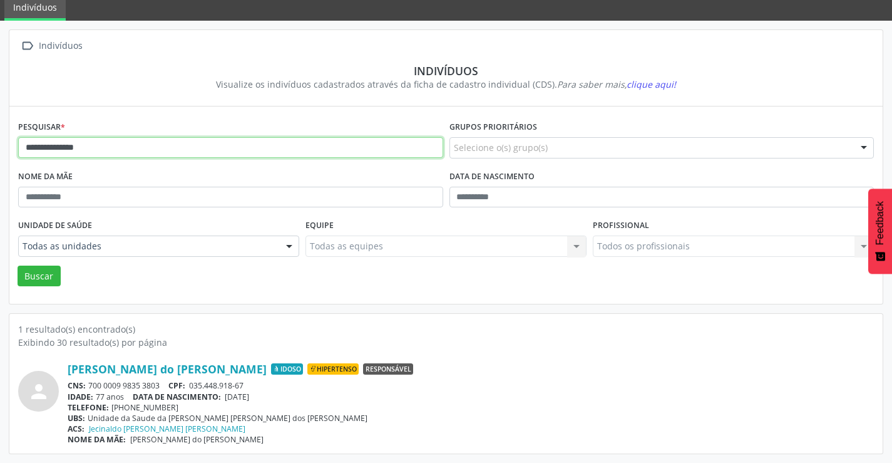
click at [137, 150] on input "**********" at bounding box center [230, 147] width 425 height 21
type input "*"
click at [18, 265] on button "Buscar" at bounding box center [39, 275] width 43 height 21
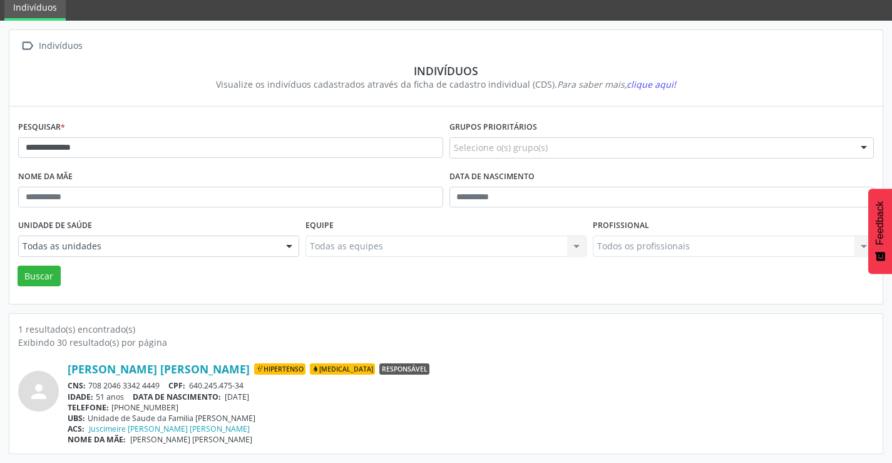
drag, startPoint x: 164, startPoint y: 387, endPoint x: 87, endPoint y: 387, distance: 77.0
click at [87, 387] on div "CNS: 708 2046 3342 4449 CPF: 640.245.475-34" at bounding box center [471, 385] width 806 height 11
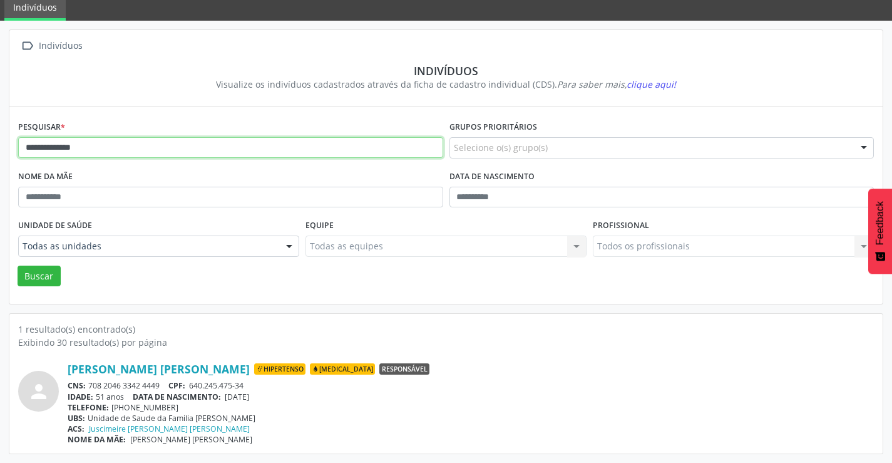
click at [130, 154] on input "**********" at bounding box center [230, 147] width 425 height 21
type input "*"
click at [18, 265] on button "Buscar" at bounding box center [39, 275] width 43 height 21
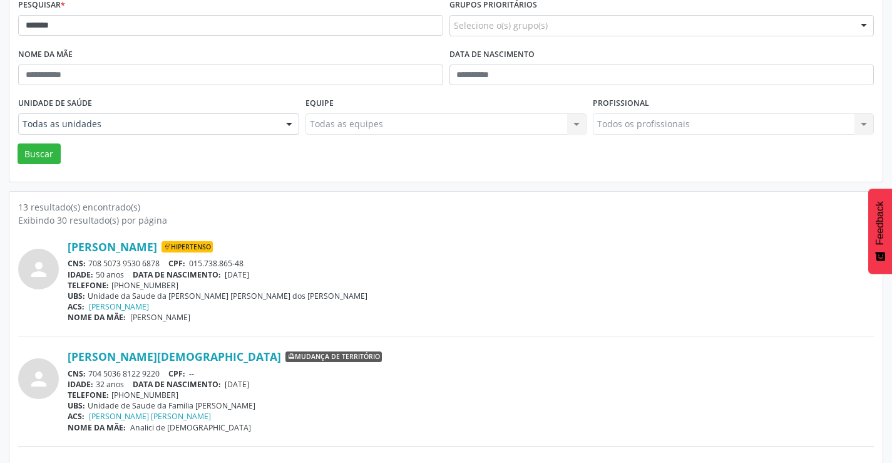
scroll to position [188, 0]
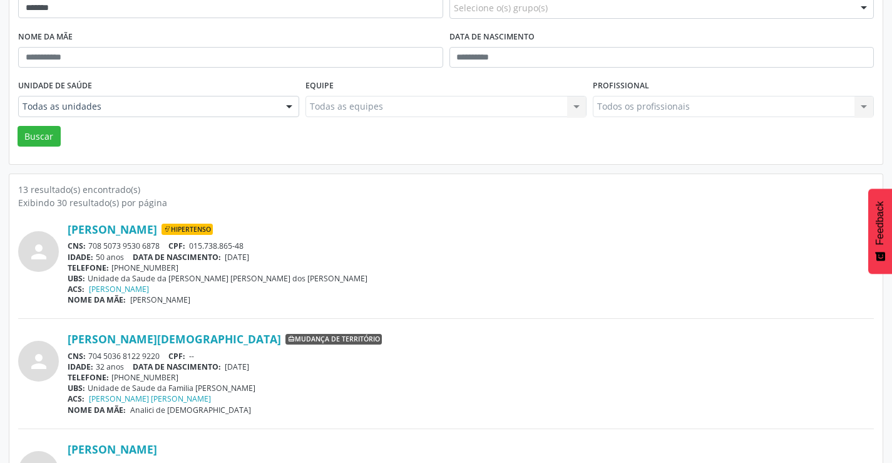
drag, startPoint x: 163, startPoint y: 244, endPoint x: 108, endPoint y: 245, distance: 55.1
click at [91, 245] on div "CNS: 708 5073 9530 6878 CPF: 015.738.865-48" at bounding box center [471, 245] width 806 height 11
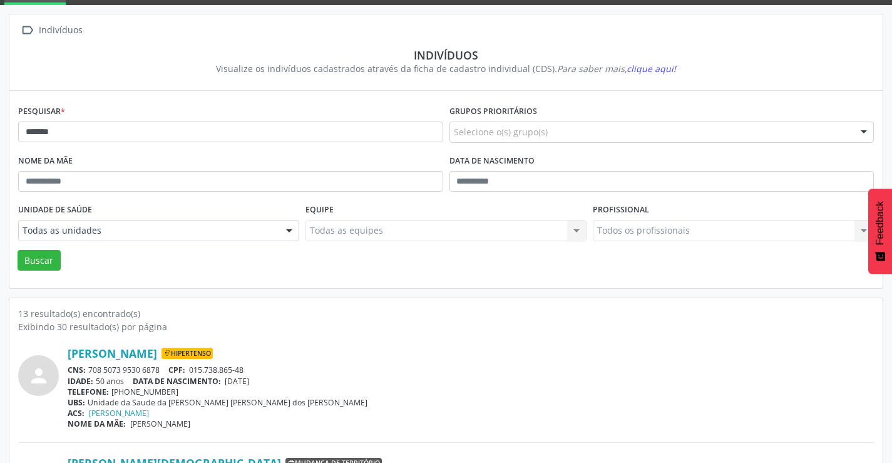
scroll to position [63, 0]
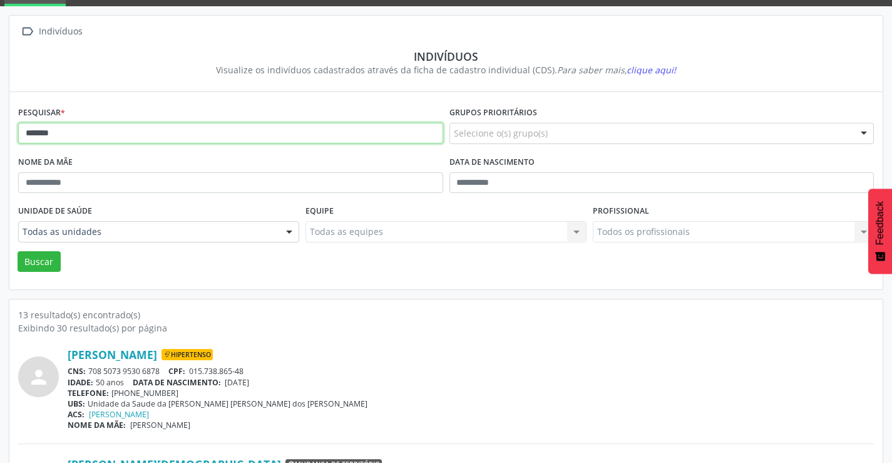
click at [103, 132] on input "*******" at bounding box center [230, 133] width 425 height 21
type input "*"
type input "**********"
click at [18, 251] on button "Buscar" at bounding box center [39, 261] width 43 height 21
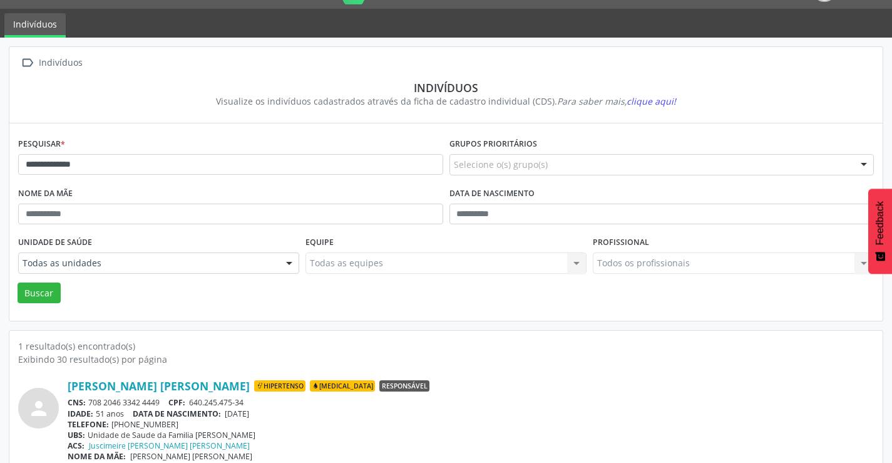
scroll to position [48, 0]
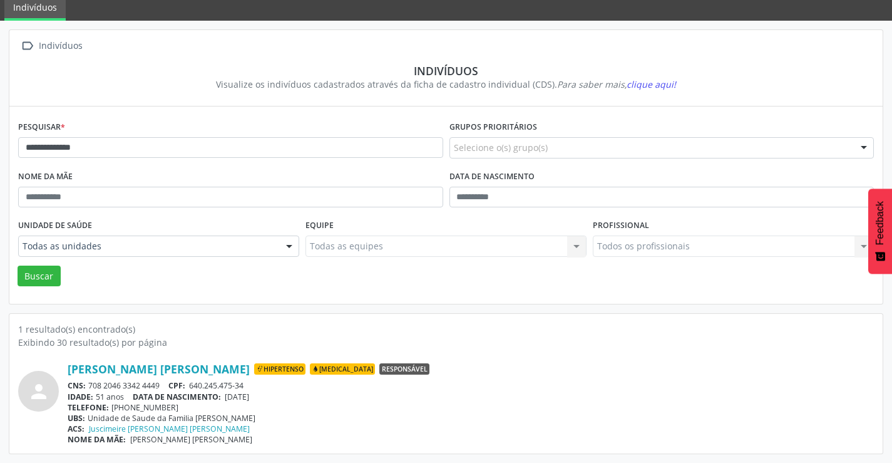
drag, startPoint x: 165, startPoint y: 382, endPoint x: 90, endPoint y: 381, distance: 74.5
click at [90, 381] on div "CNS: 708 2046 3342 4449 CPF: 640.245.475-34" at bounding box center [471, 385] width 806 height 11
